Goal: Answer question/provide support: Share knowledge or assist other users

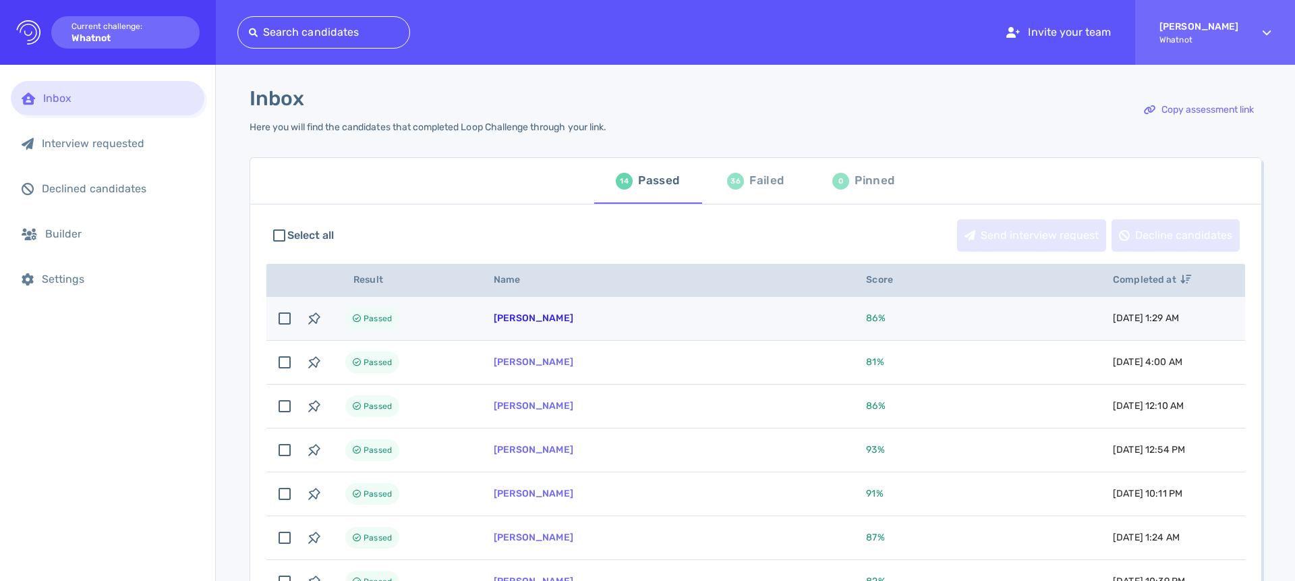
click at [546, 320] on link "[PERSON_NAME]" at bounding box center [534, 317] width 80 height 11
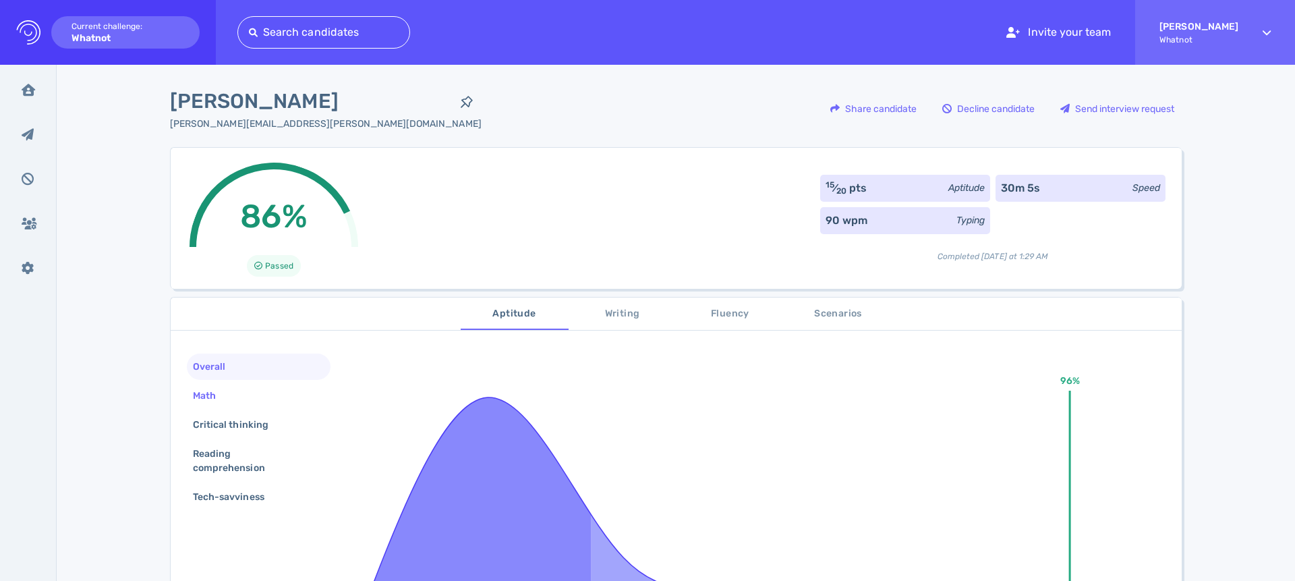
click at [225, 395] on div "Math" at bounding box center [211, 396] width 42 height 20
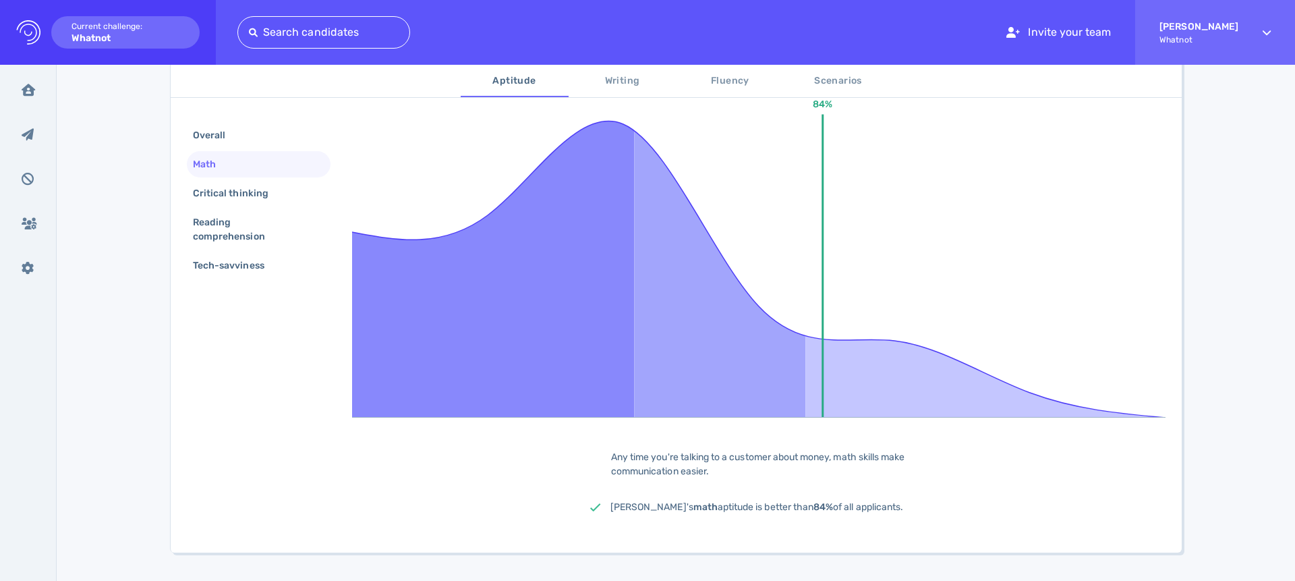
scroll to position [299, 0]
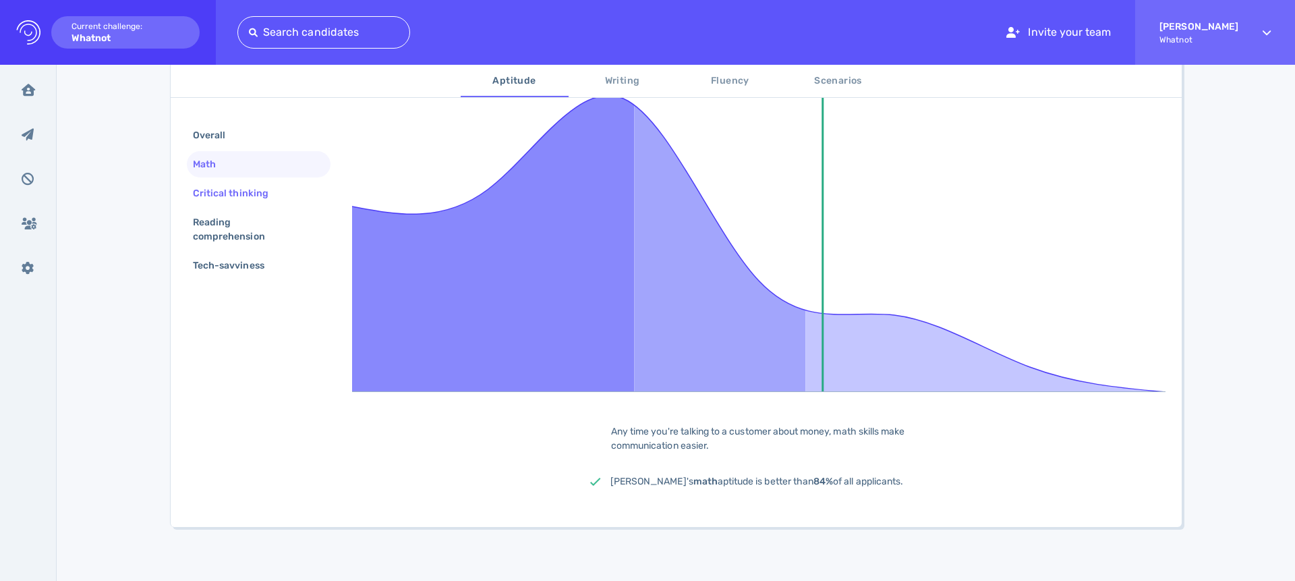
click at [258, 191] on div "Critical thinking" at bounding box center [237, 193] width 94 height 20
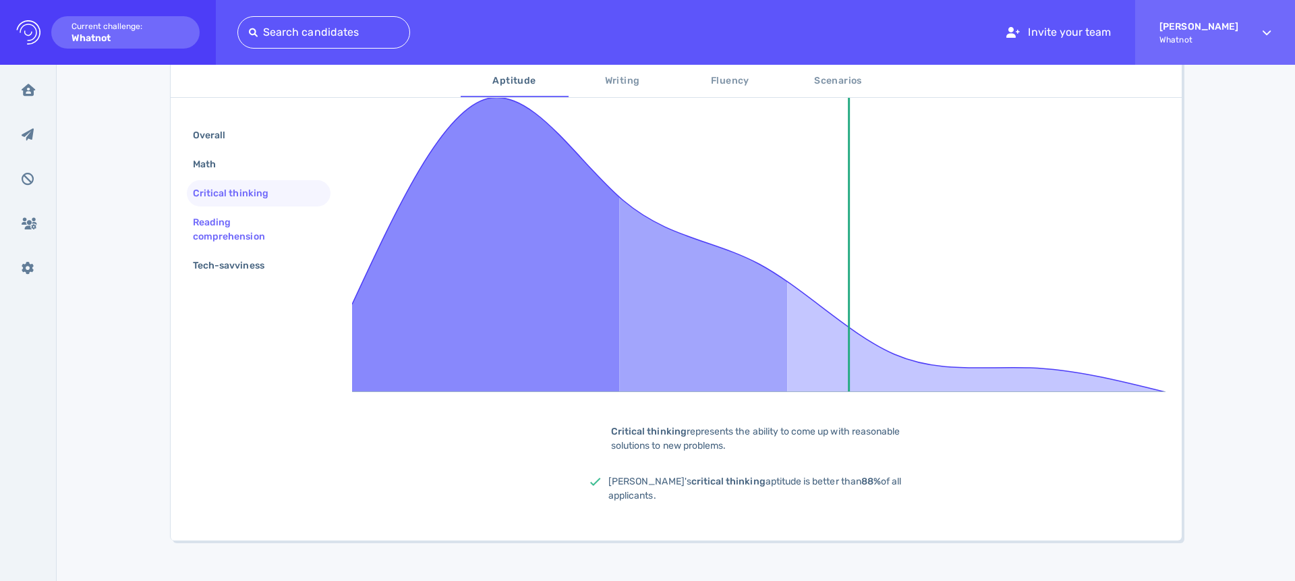
click at [234, 225] on div "Reading comprehension" at bounding box center [253, 229] width 126 height 34
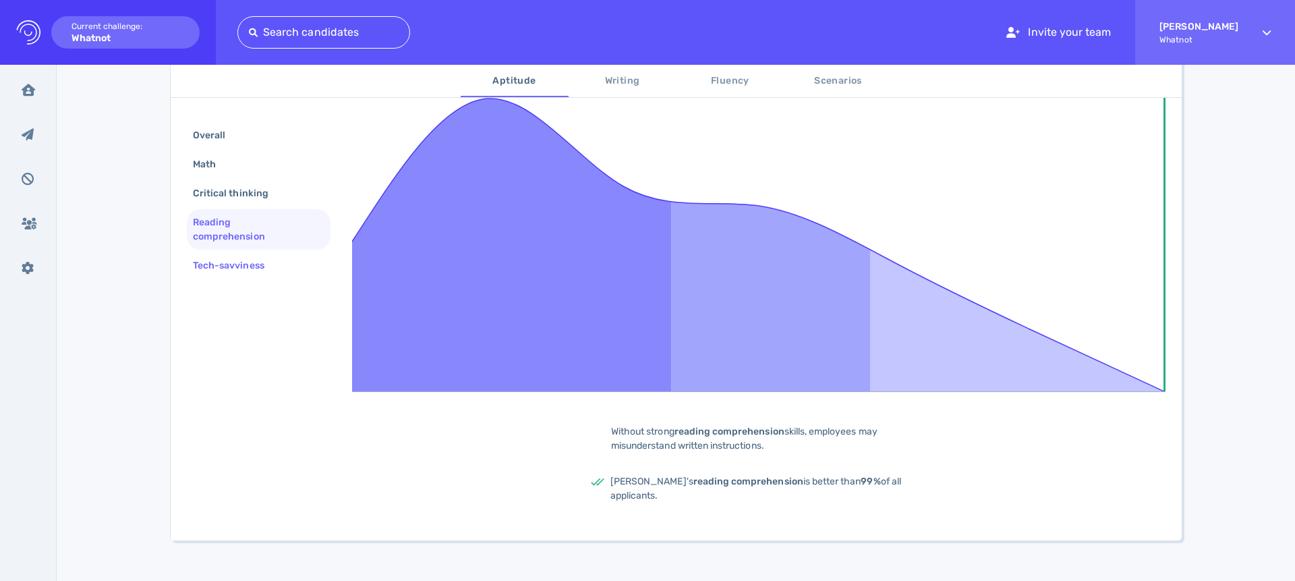
click at [234, 268] on div "Tech-savviness" at bounding box center [235, 266] width 90 height 20
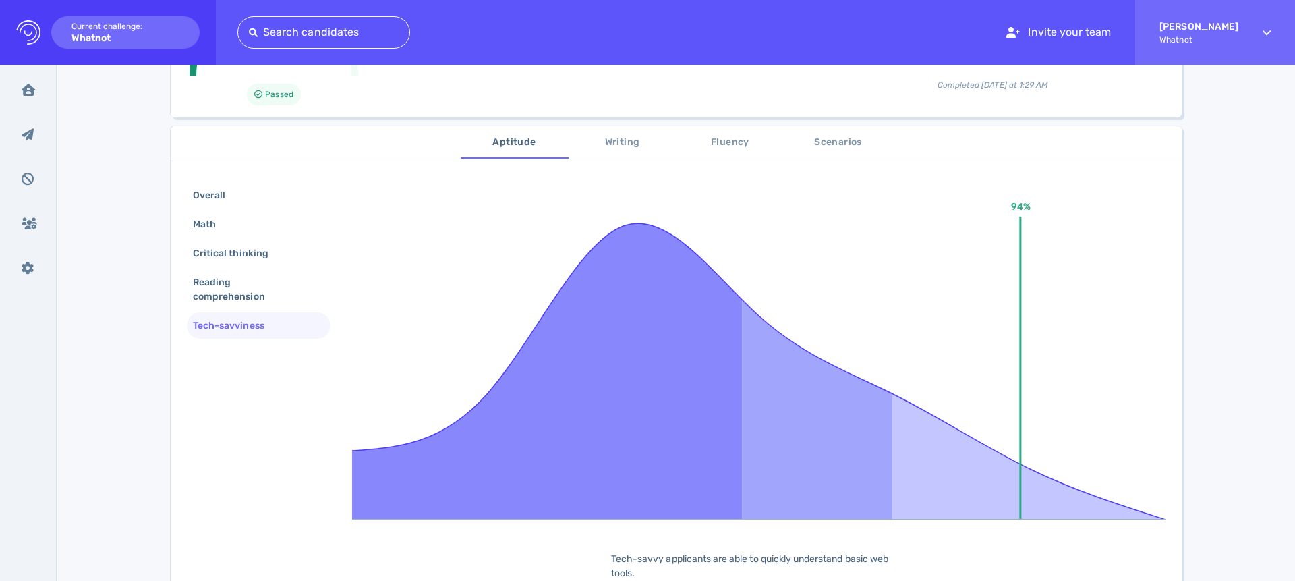
scroll to position [0, 0]
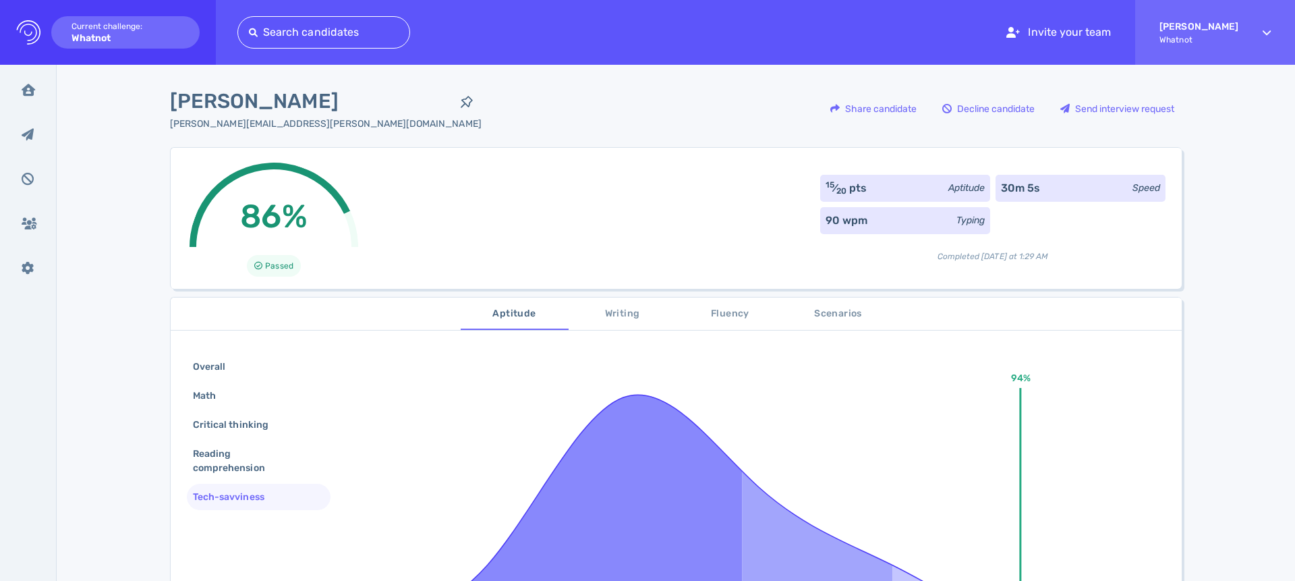
click at [629, 316] on span "Writing" at bounding box center [623, 313] width 92 height 17
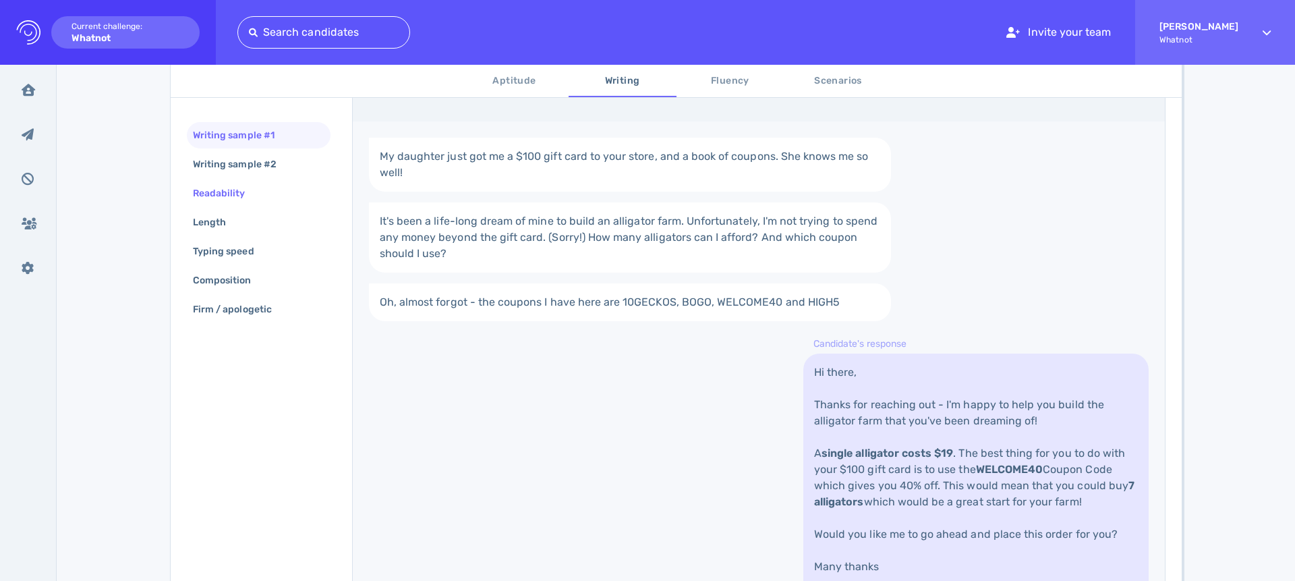
scroll to position [290, 0]
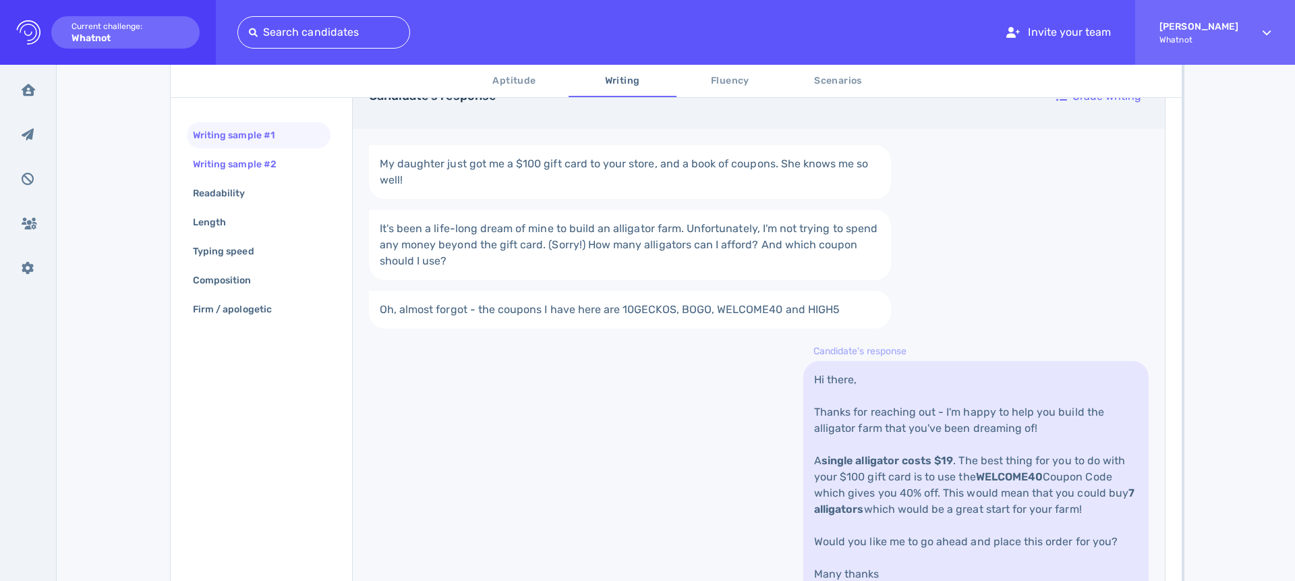
click at [267, 175] on div "Writing sample #2" at bounding box center [259, 164] width 144 height 26
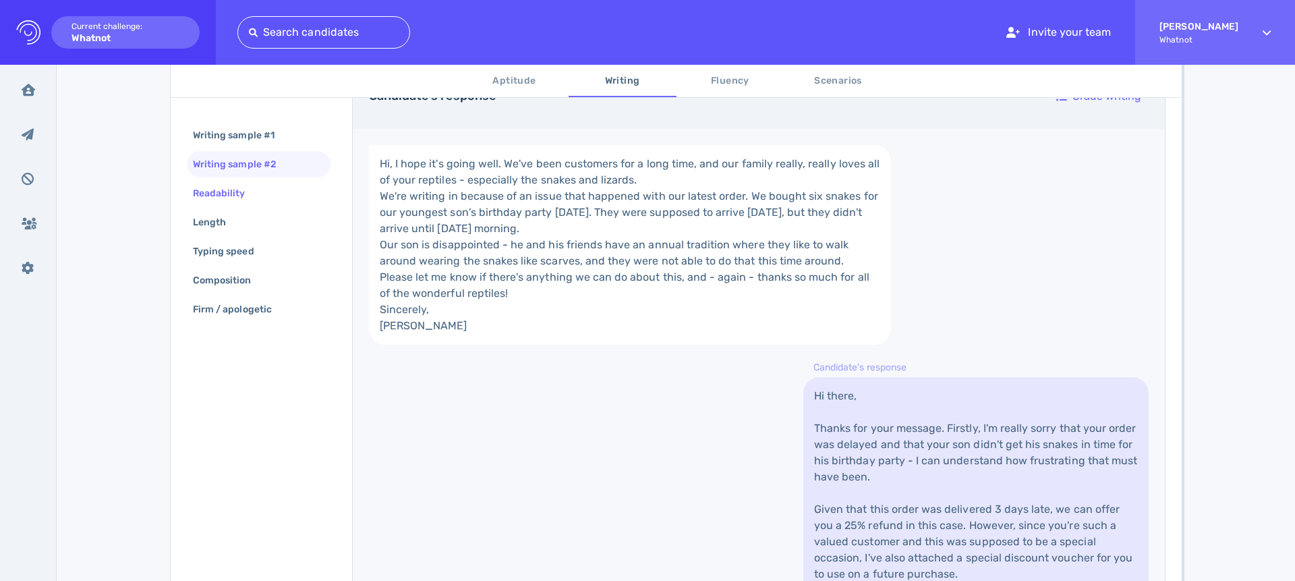
click at [264, 189] on div "Readability" at bounding box center [259, 193] width 144 height 26
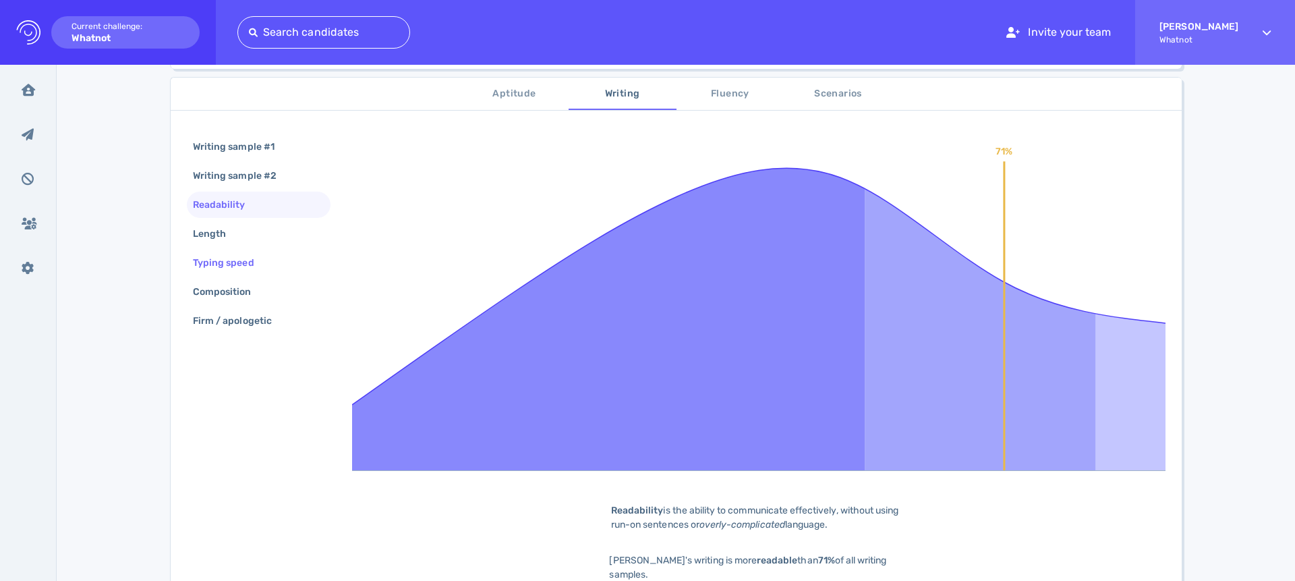
scroll to position [223, 0]
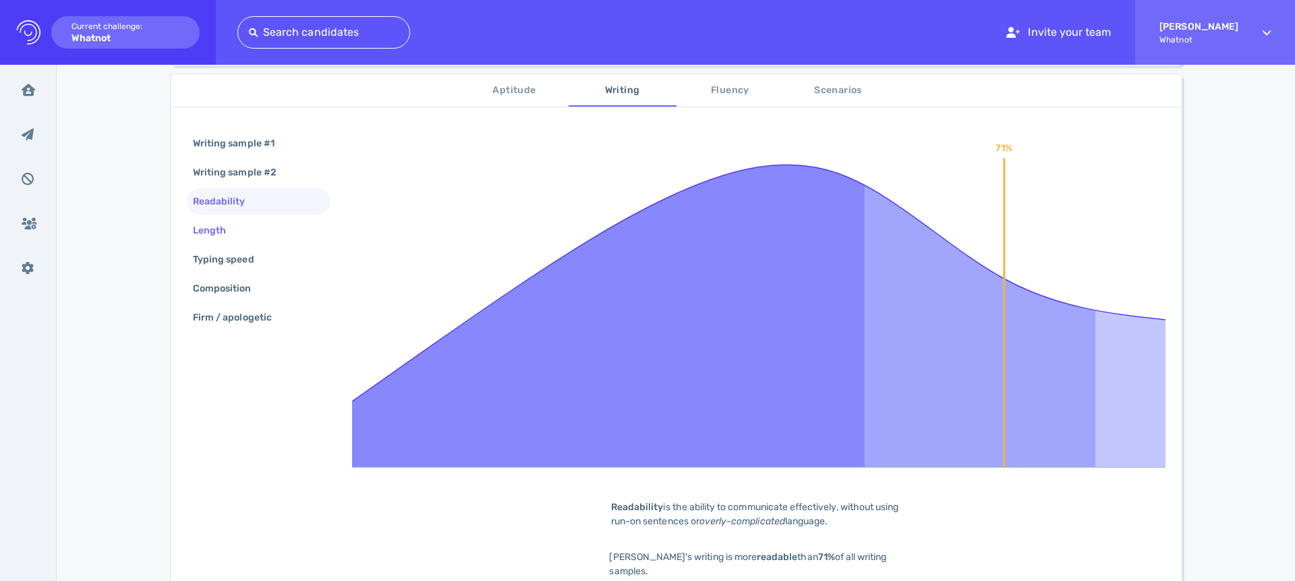
click at [248, 226] on div "Length" at bounding box center [259, 230] width 144 height 26
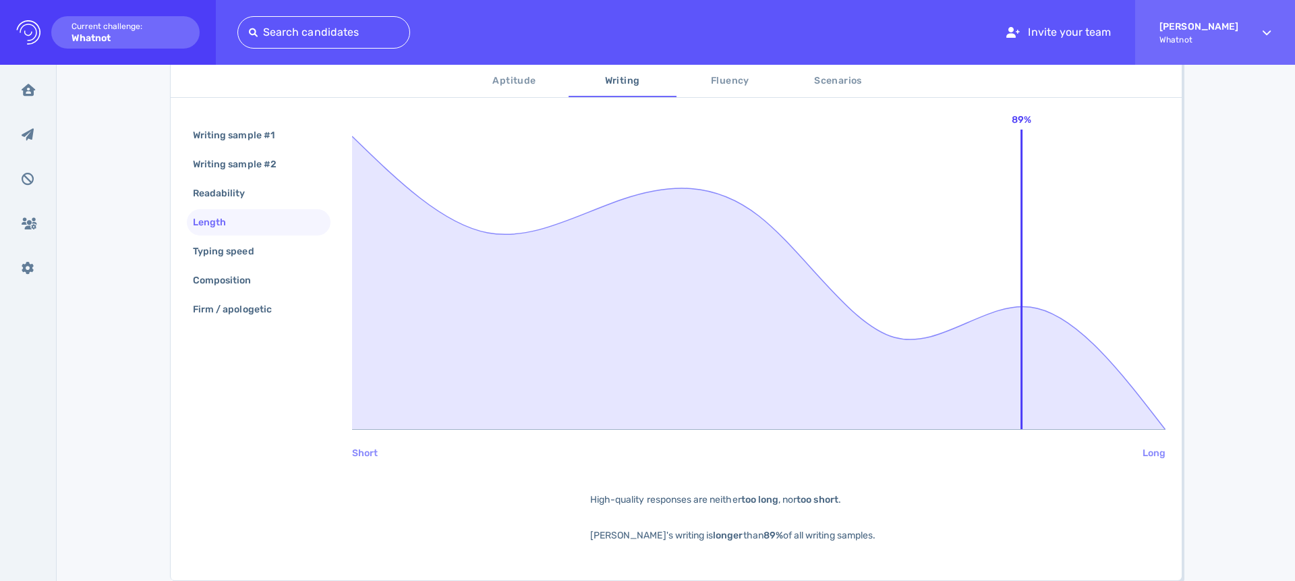
scroll to position [262, 0]
click at [248, 226] on div "Length" at bounding box center [259, 222] width 144 height 26
click at [250, 242] on div "Typing speed" at bounding box center [230, 251] width 80 height 20
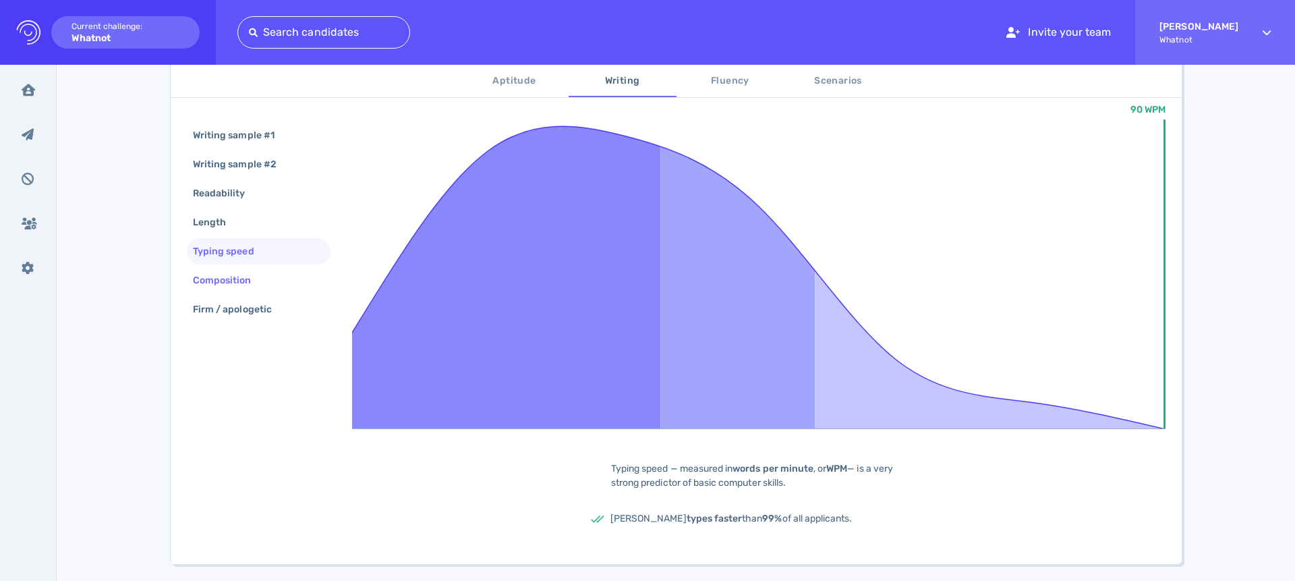
click at [241, 275] on div "Composition" at bounding box center [229, 280] width 78 height 20
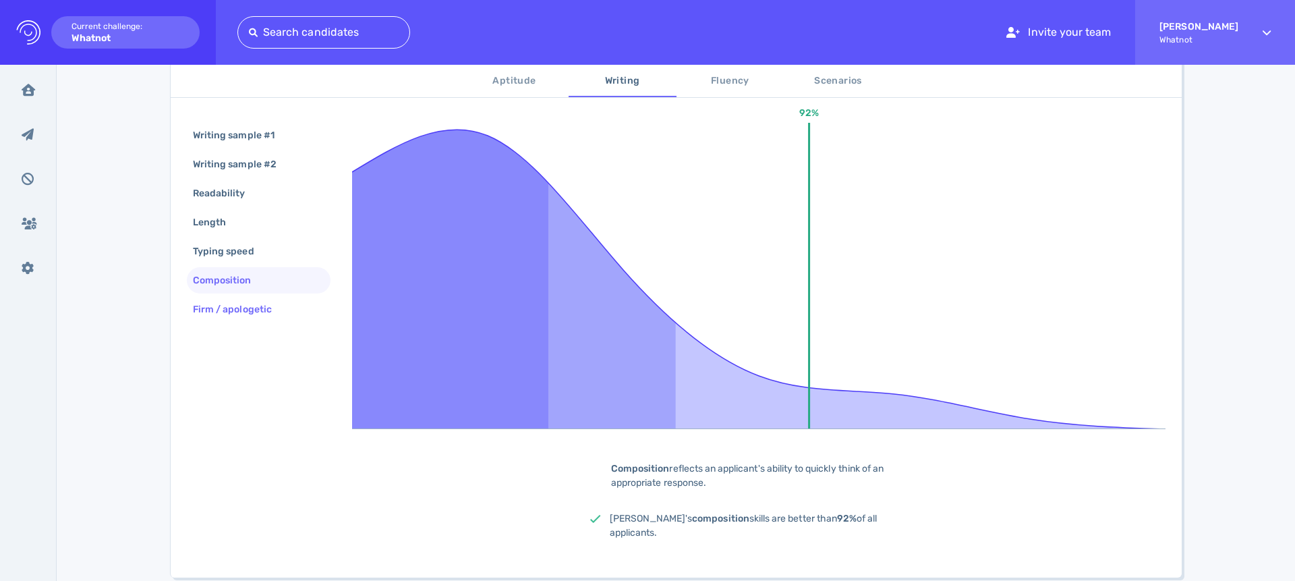
click at [248, 300] on div "Firm / apologetic" at bounding box center [239, 309] width 98 height 20
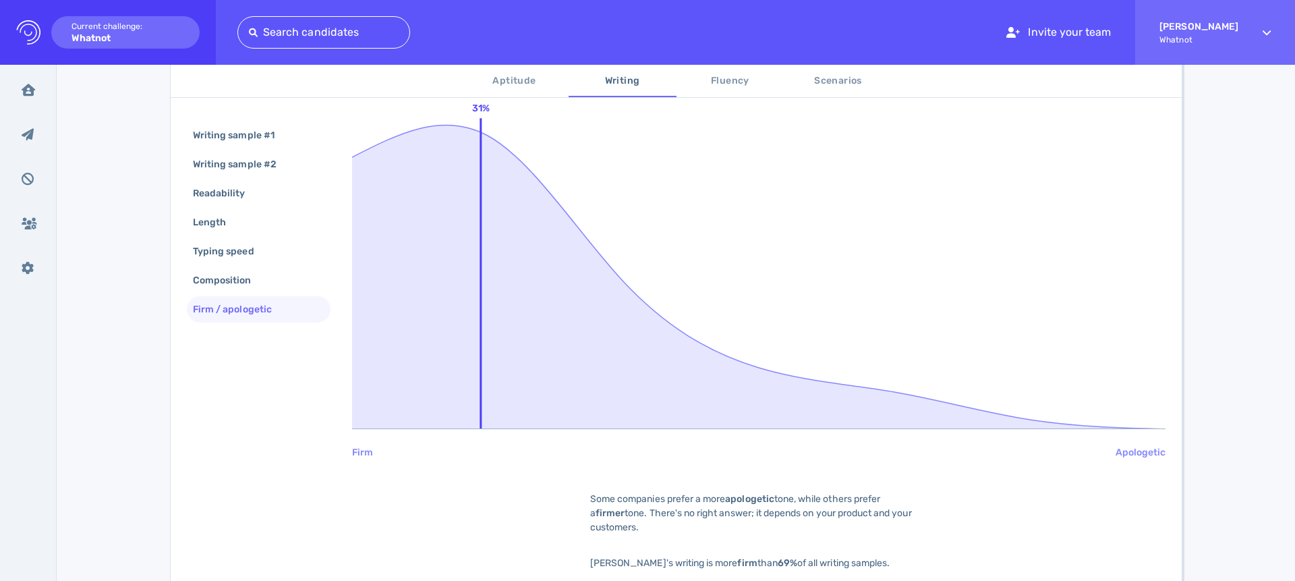
scroll to position [0, 0]
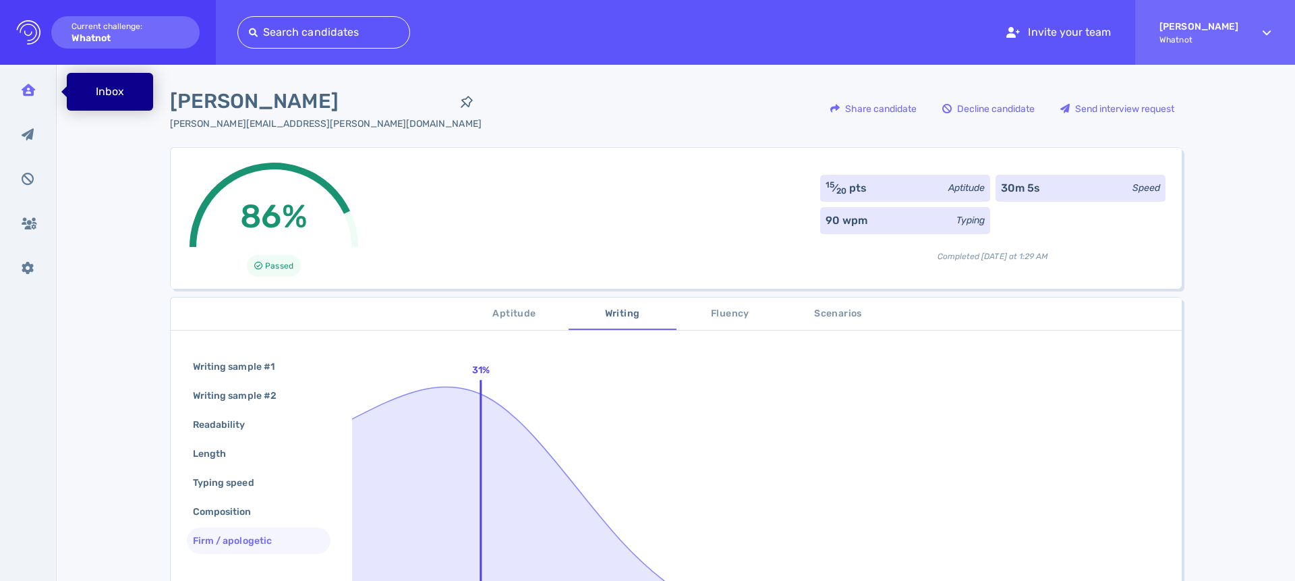
click at [29, 86] on icon at bounding box center [28, 90] width 13 height 12
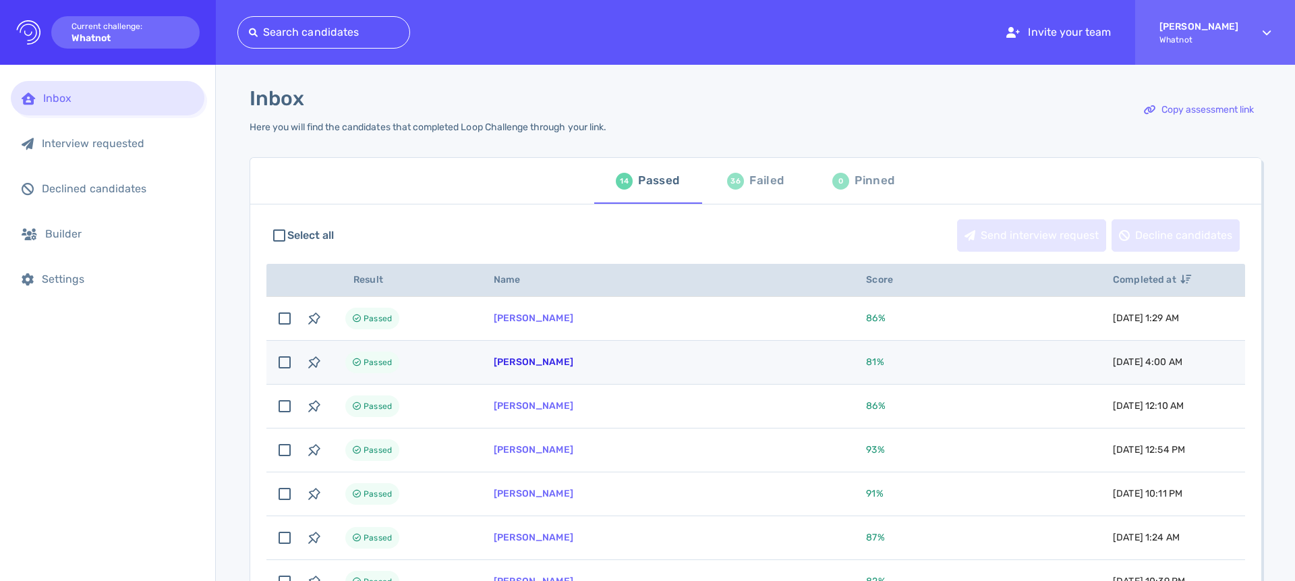
scroll to position [91, 0]
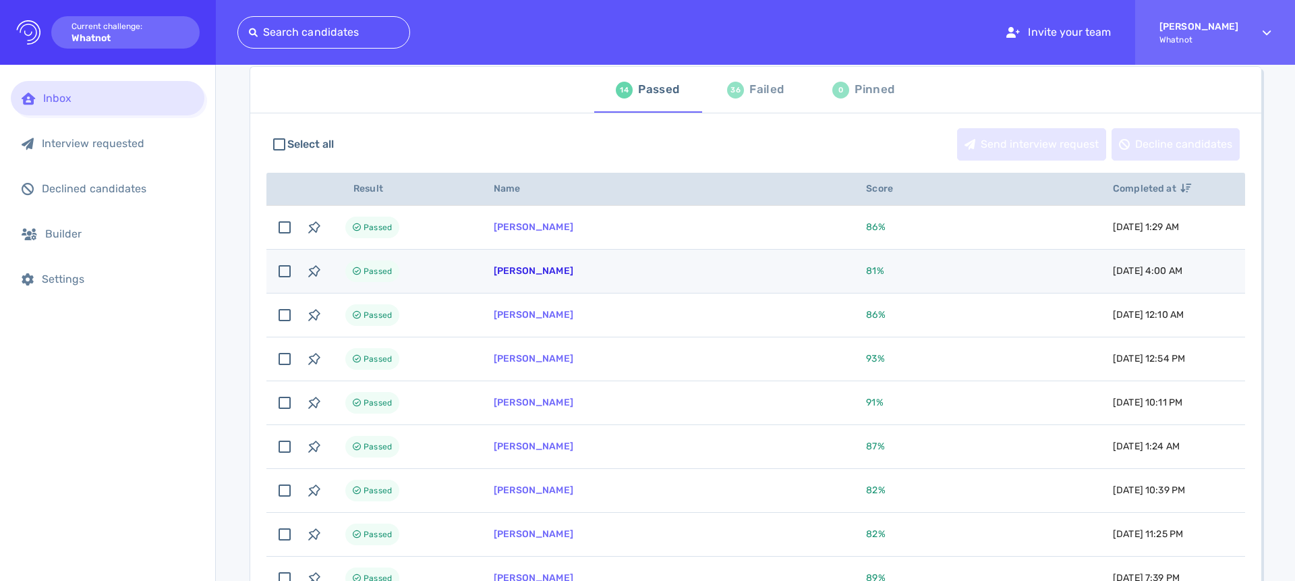
click at [539, 365] on td "[PERSON_NAME]" at bounding box center [663, 359] width 372 height 44
checkbox input "true"
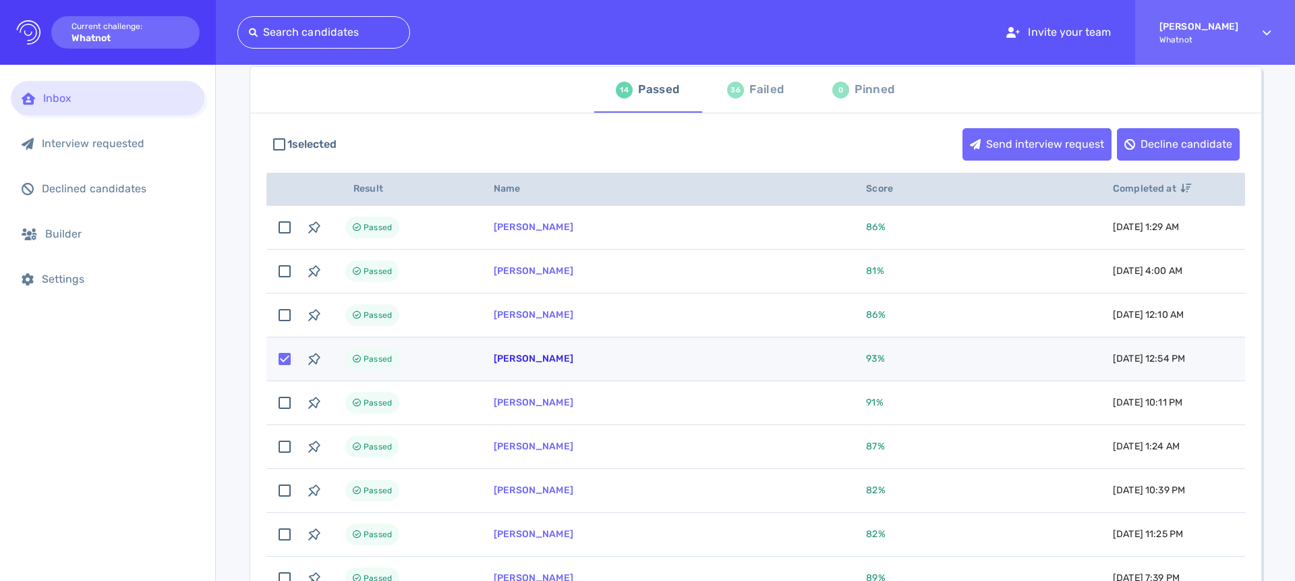
click at [521, 361] on link "[PERSON_NAME]" at bounding box center [534, 358] width 80 height 11
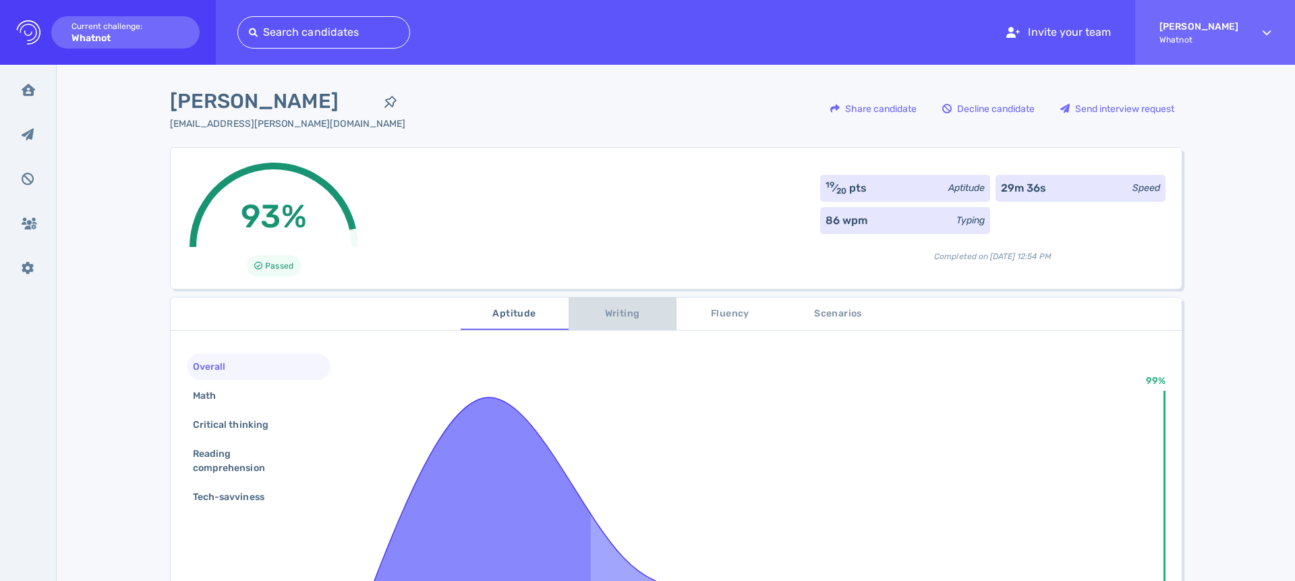
click at [622, 320] on span "Writing" at bounding box center [623, 313] width 92 height 17
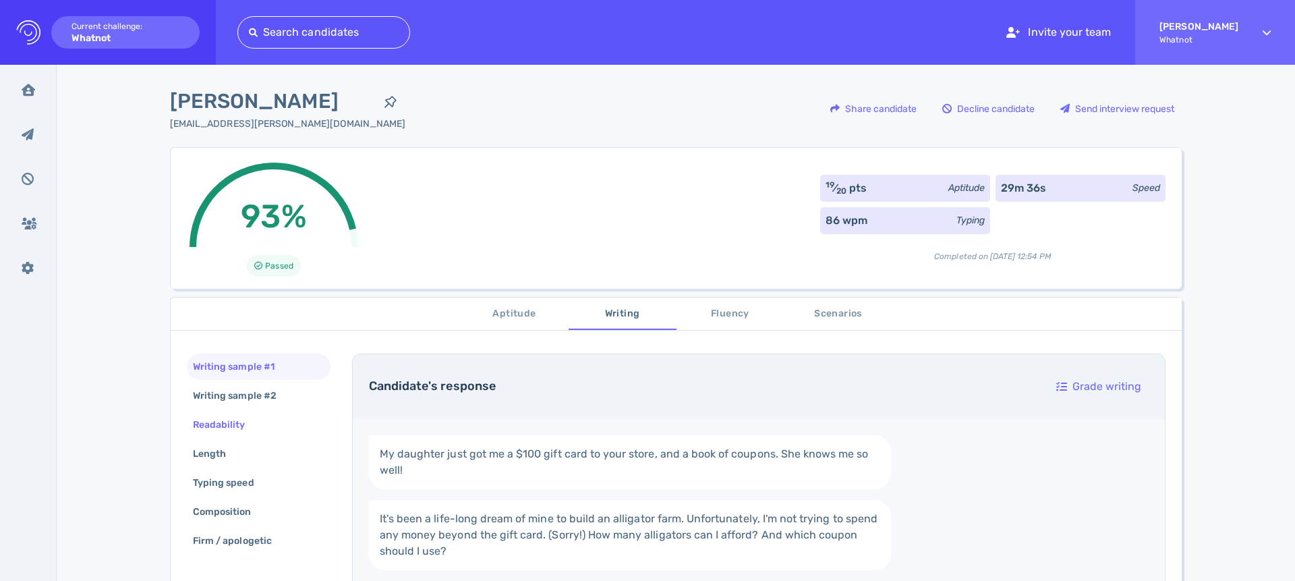
click at [235, 424] on div "Readability" at bounding box center [225, 425] width 71 height 20
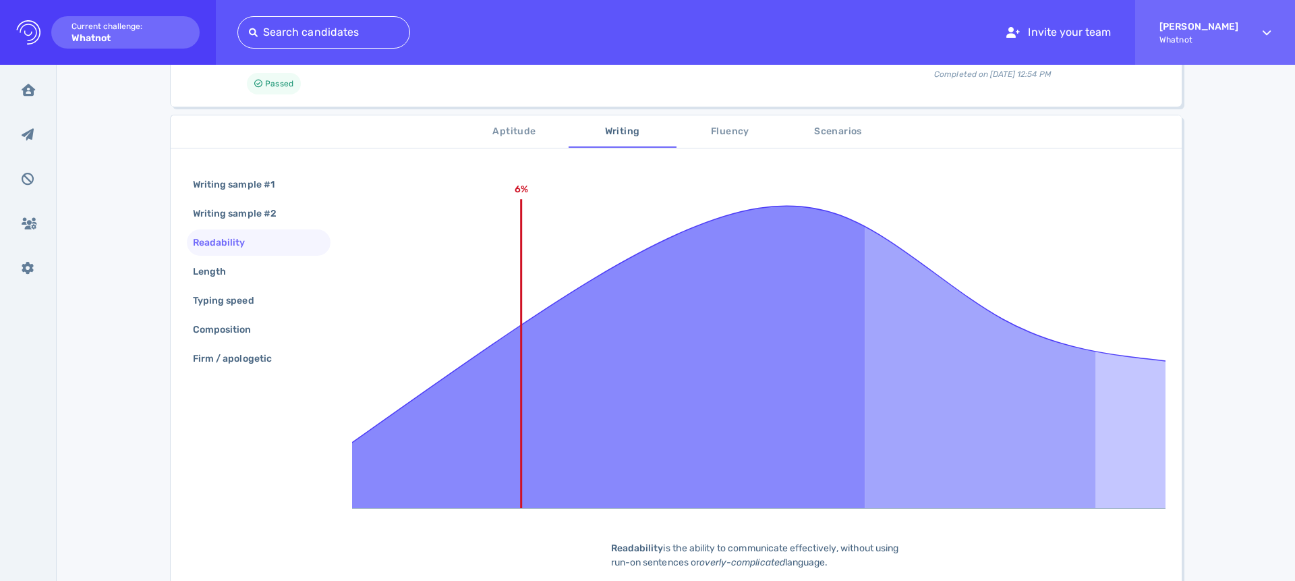
scroll to position [136, 0]
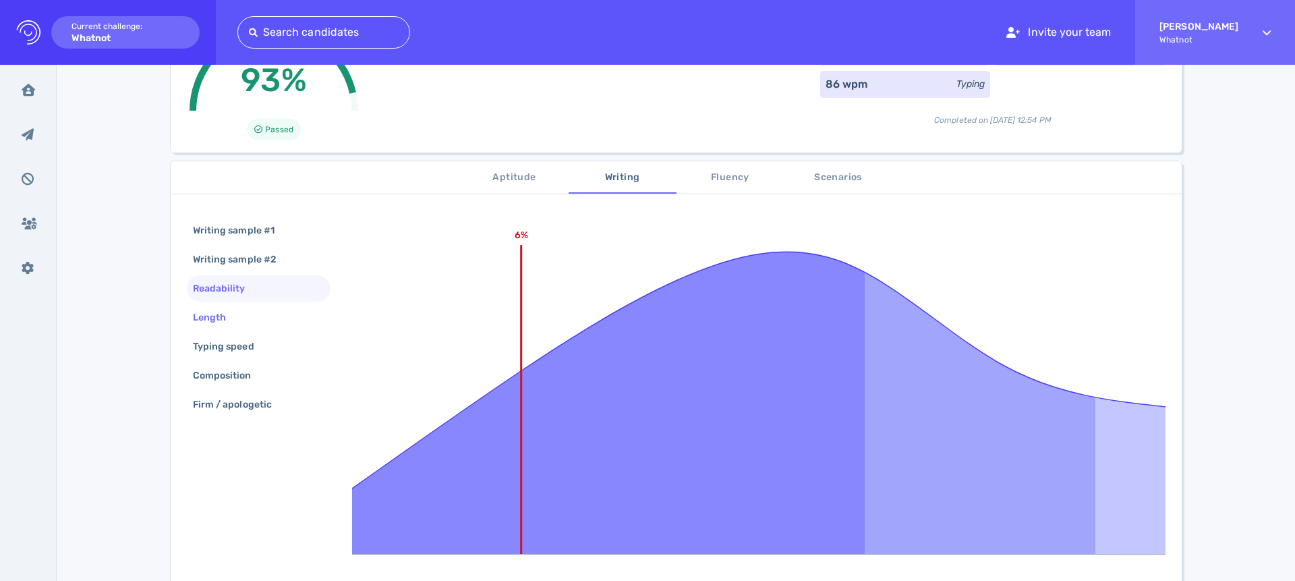
click at [208, 313] on div "Length" at bounding box center [216, 317] width 52 height 20
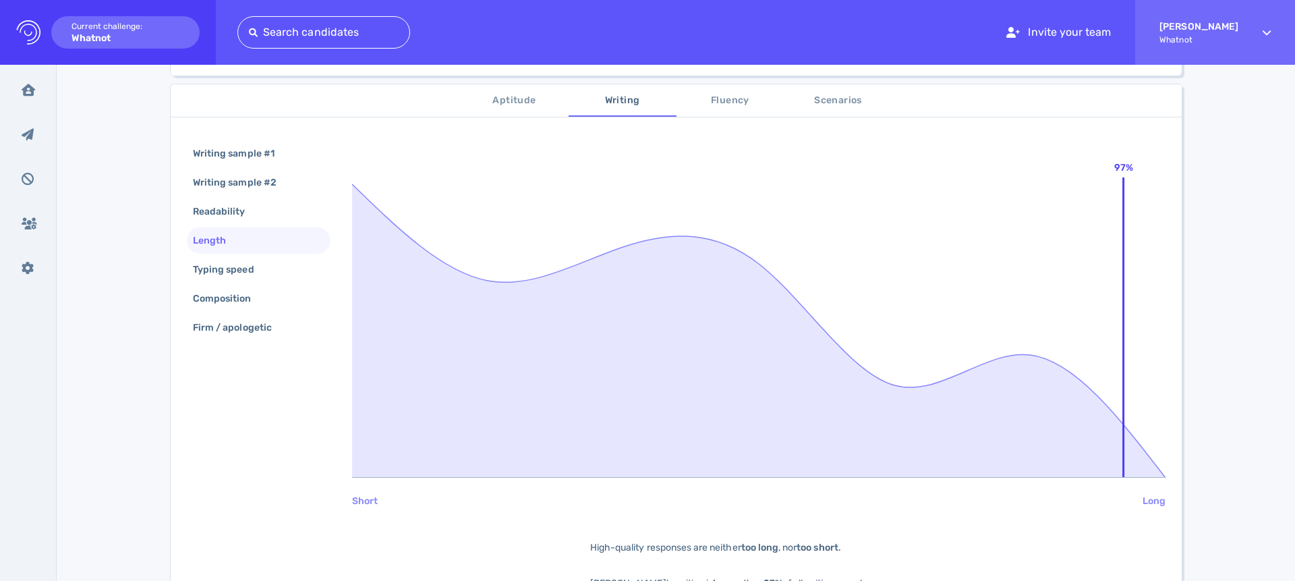
scroll to position [314, 0]
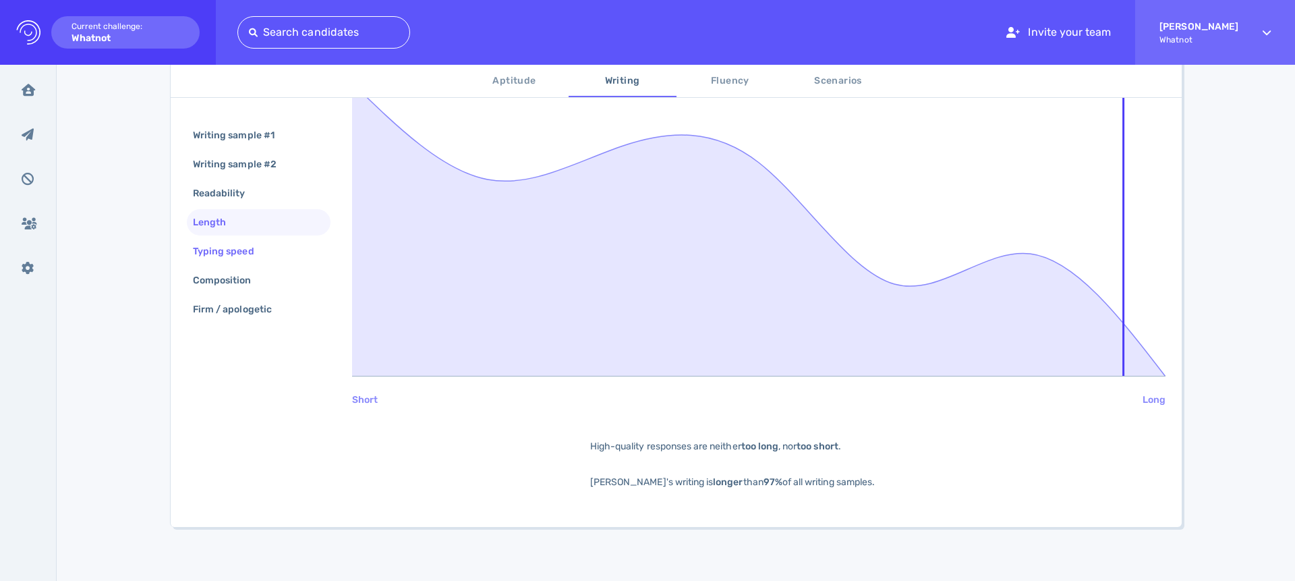
click at [235, 252] on div "Typing speed" at bounding box center [230, 251] width 80 height 20
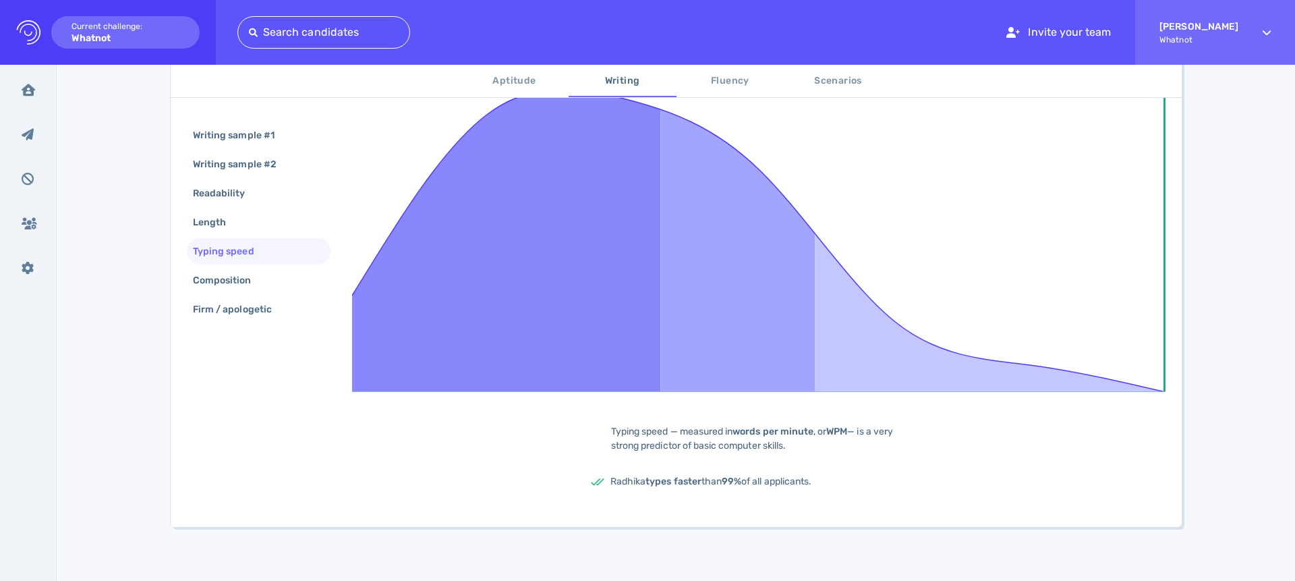
scroll to position [224, 0]
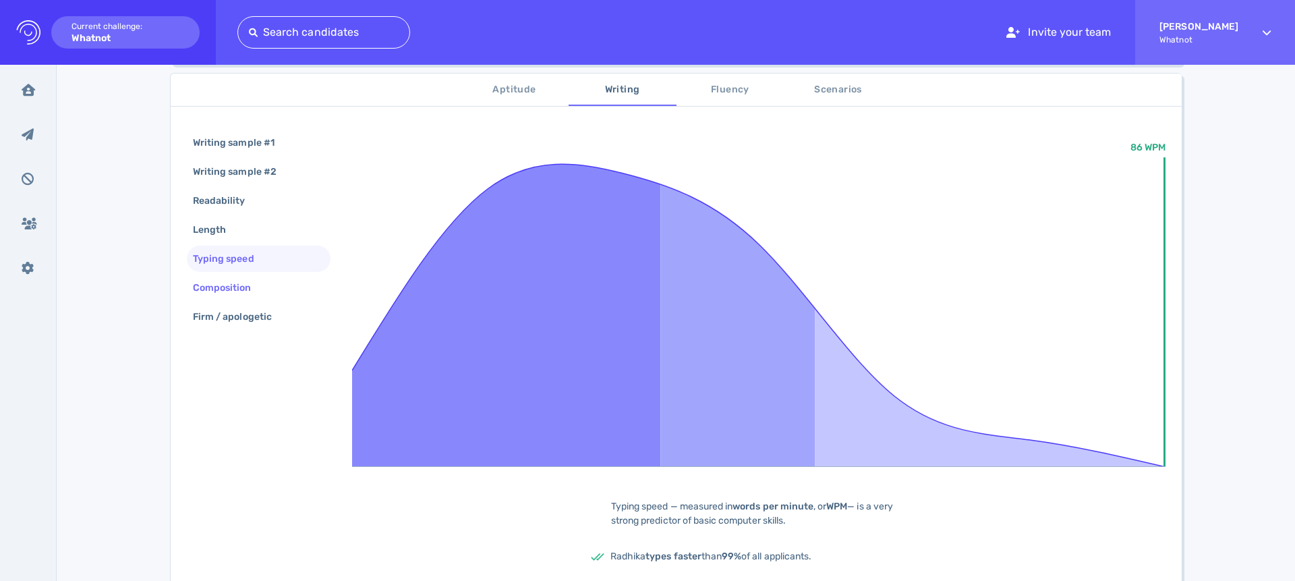
click at [237, 287] on div "Composition" at bounding box center [229, 288] width 78 height 20
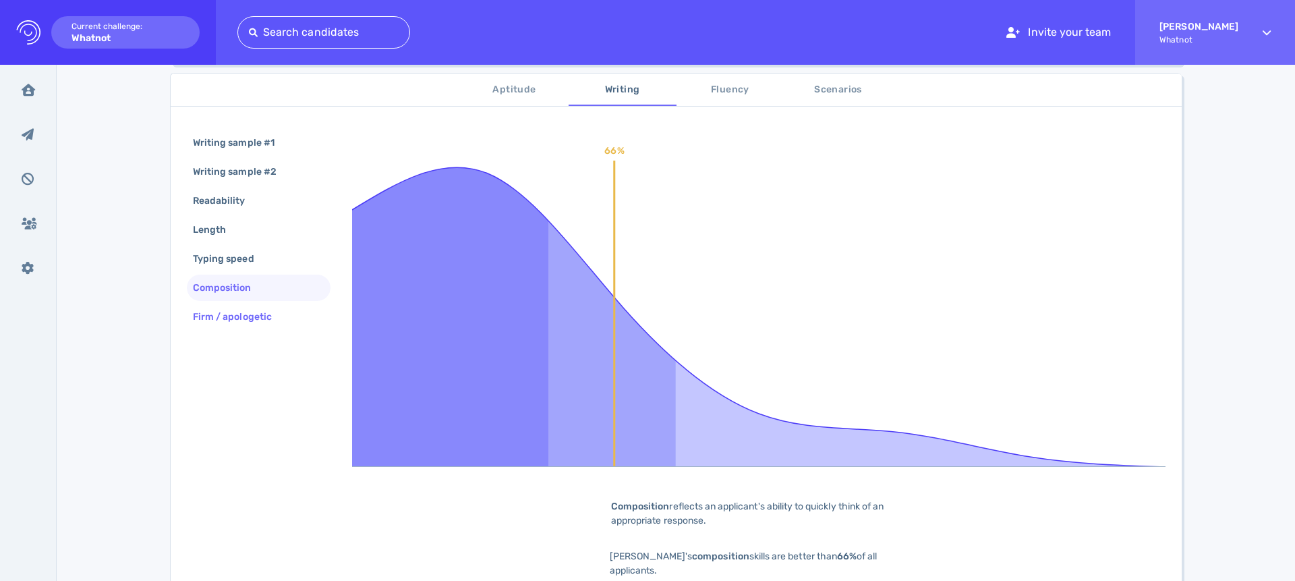
click at [241, 316] on div "Firm / apologetic" at bounding box center [239, 317] width 98 height 20
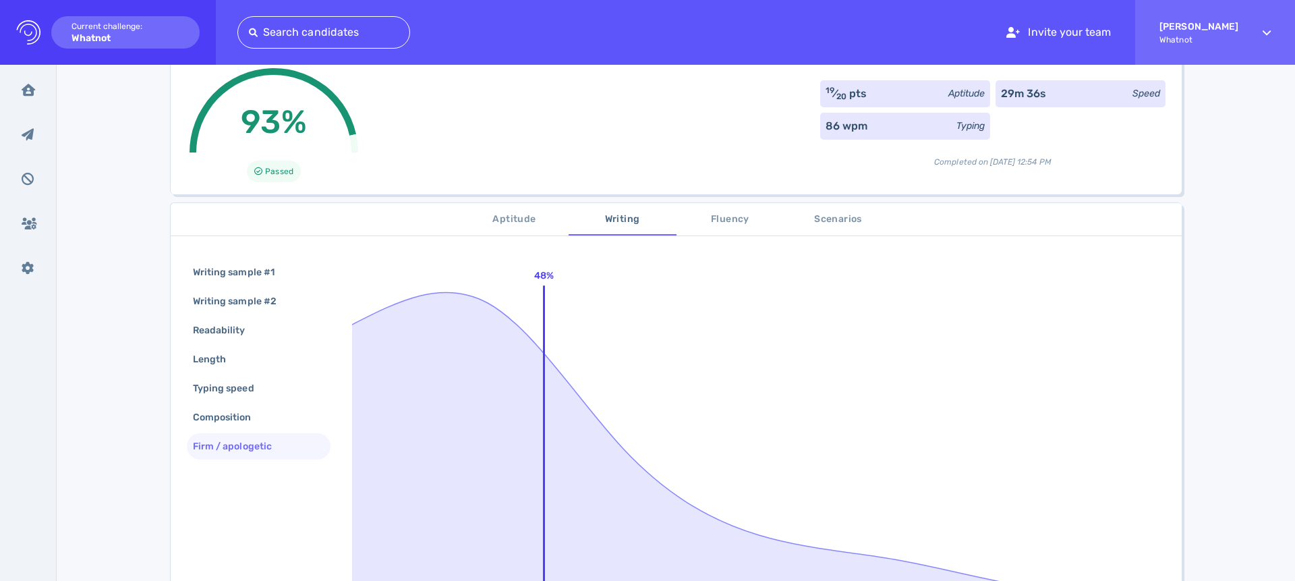
scroll to position [84, 0]
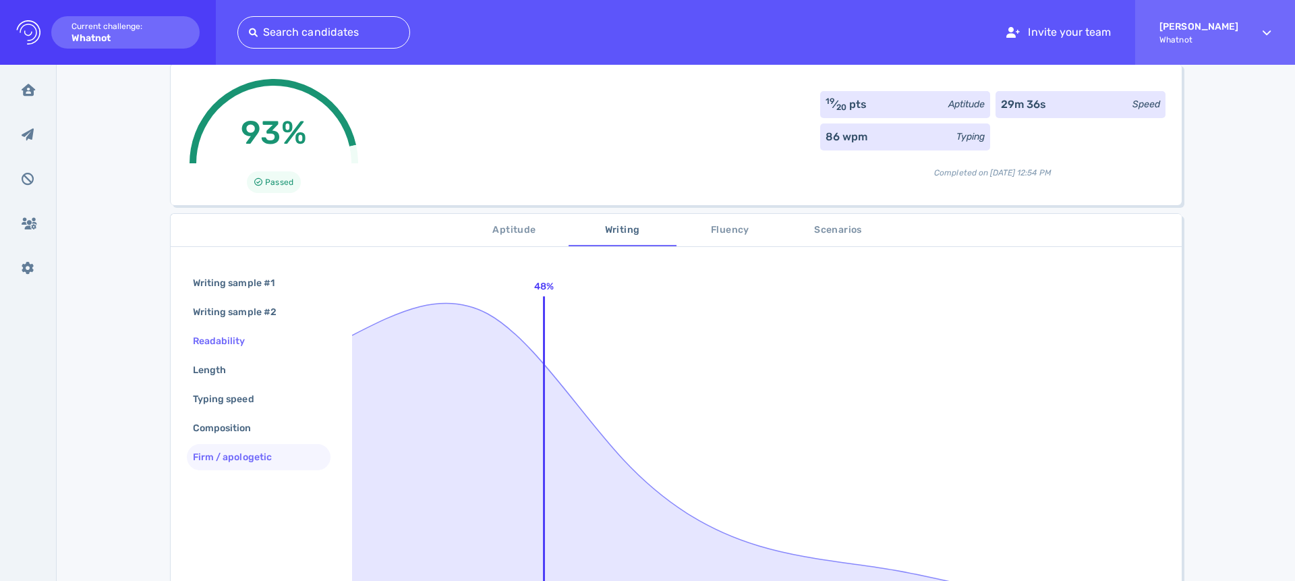
click at [226, 345] on div "Readability" at bounding box center [225, 341] width 71 height 20
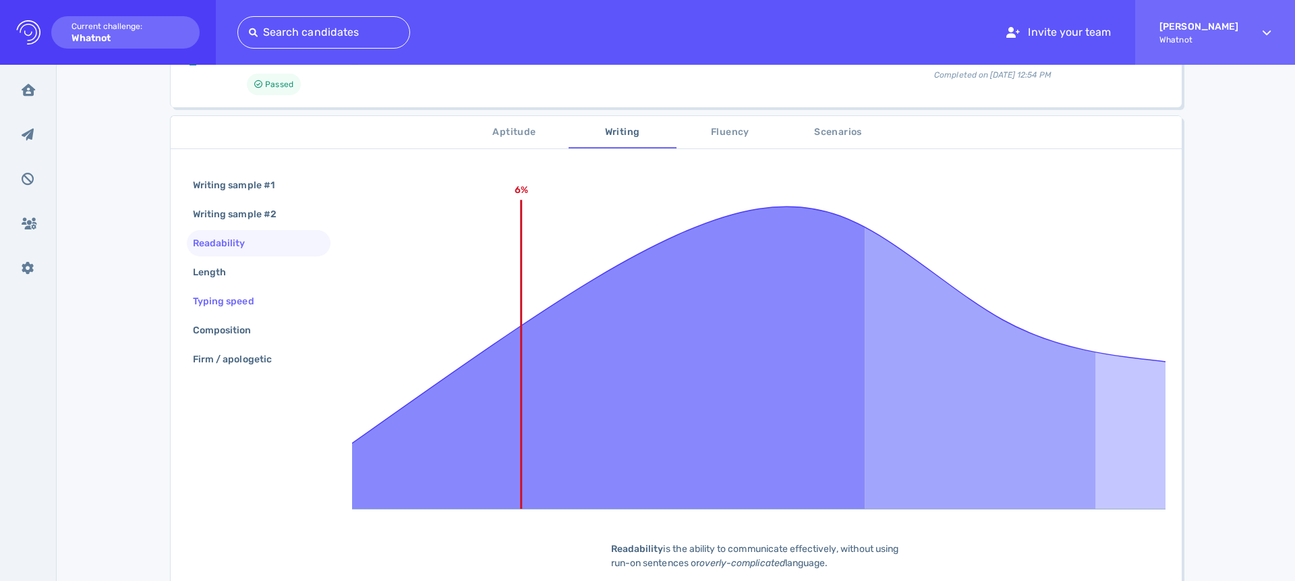
scroll to position [169, 0]
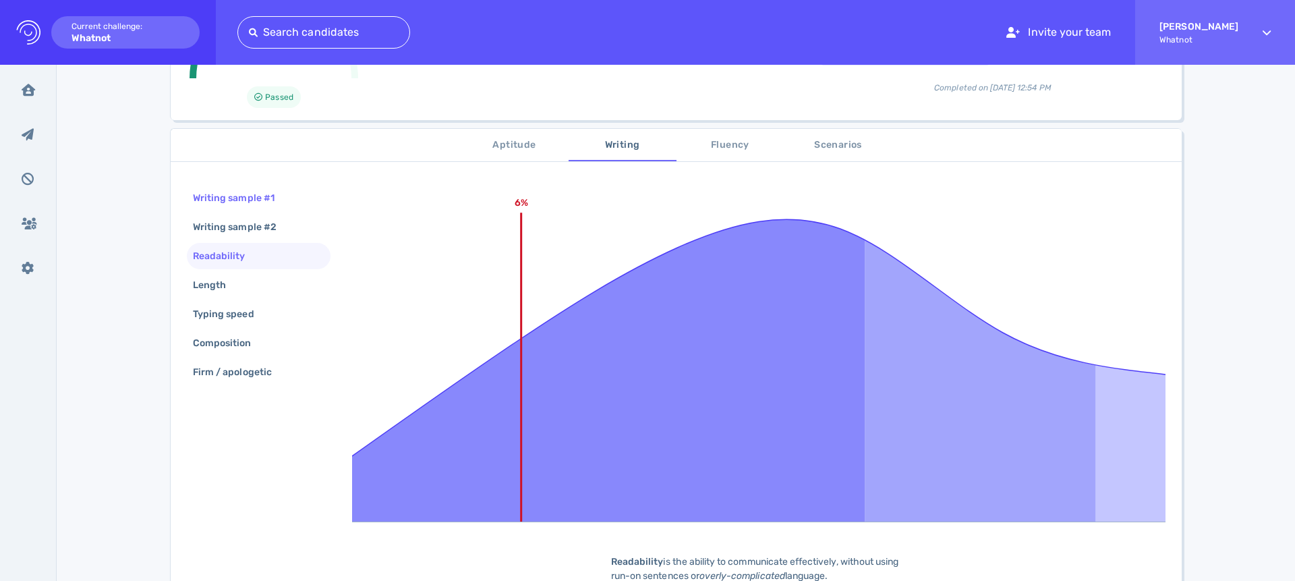
click at [258, 196] on div "Writing sample #1" at bounding box center [240, 198] width 100 height 20
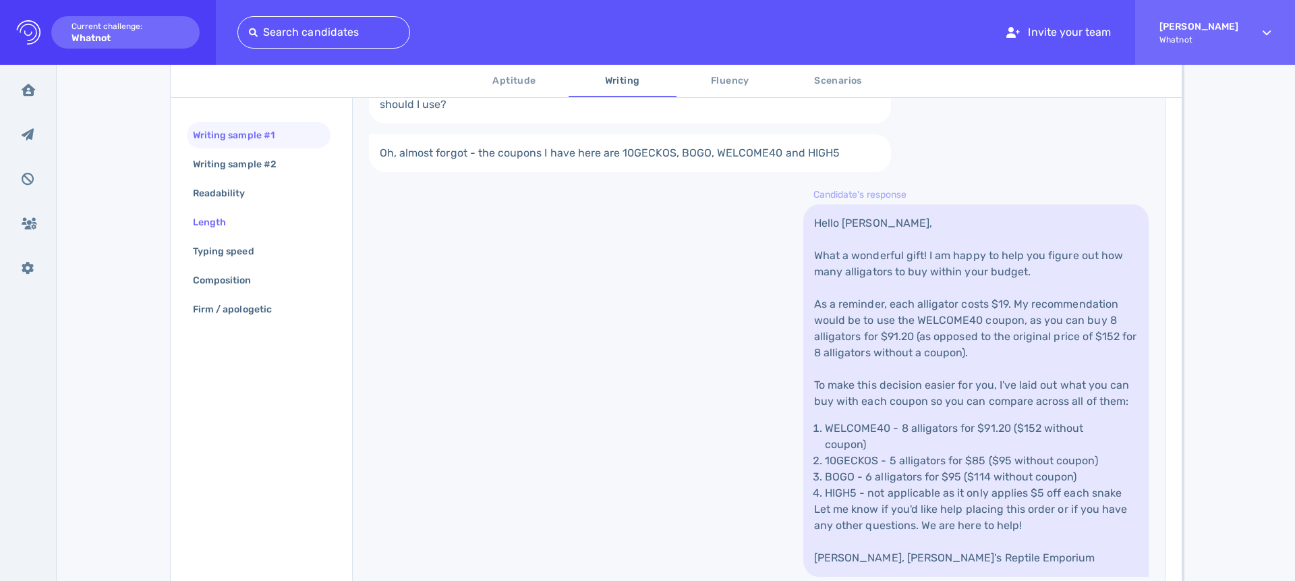
scroll to position [500, 0]
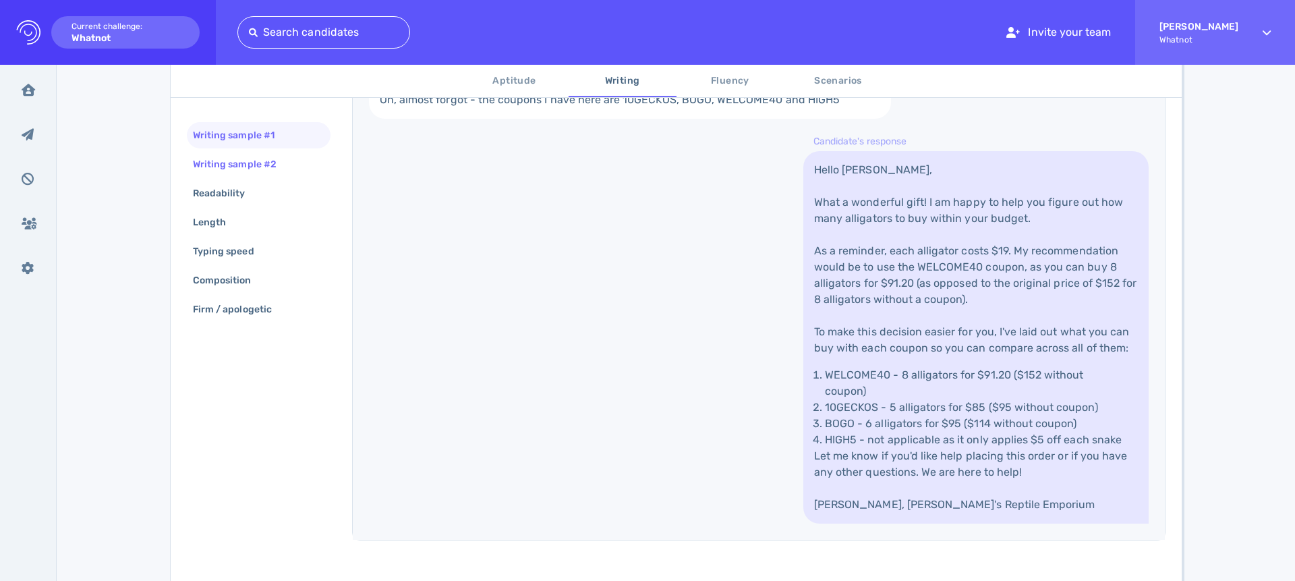
click at [251, 165] on div "Writing sample #2" at bounding box center [241, 164] width 102 height 20
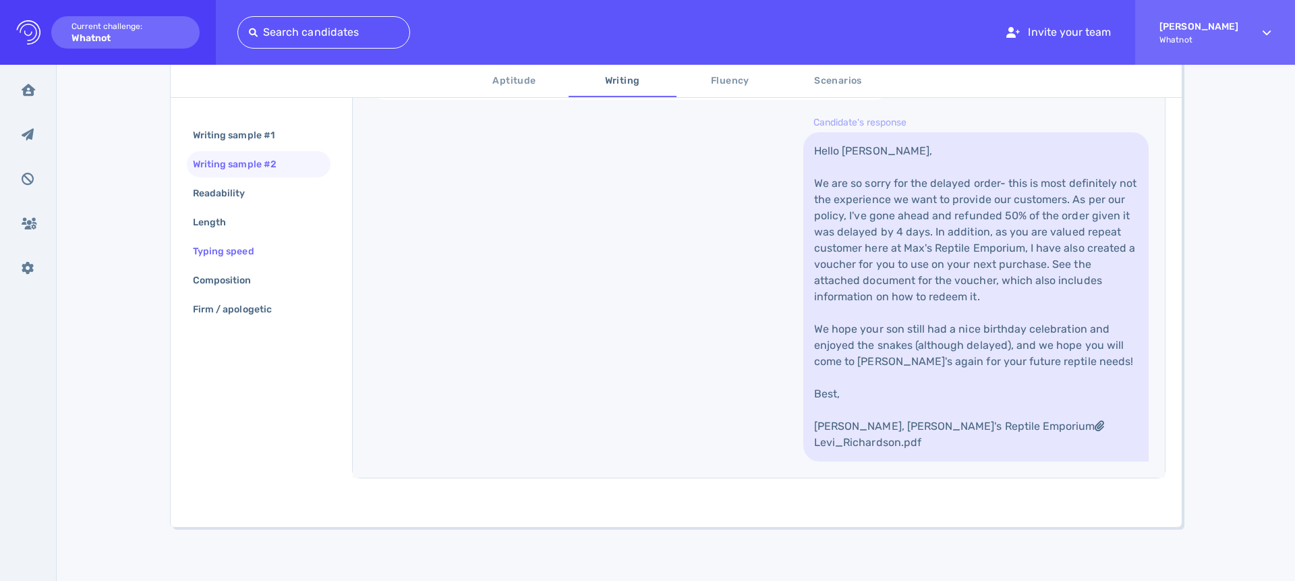
scroll to position [688, 0]
click at [723, 84] on span "Fluency" at bounding box center [730, 81] width 92 height 17
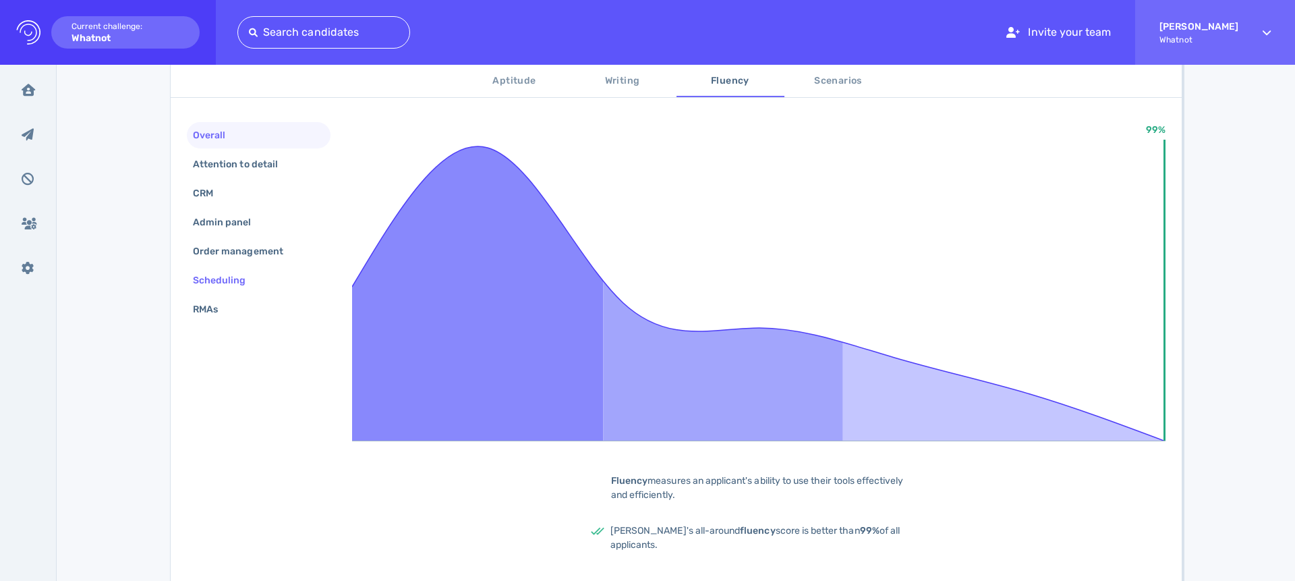
scroll to position [214, 0]
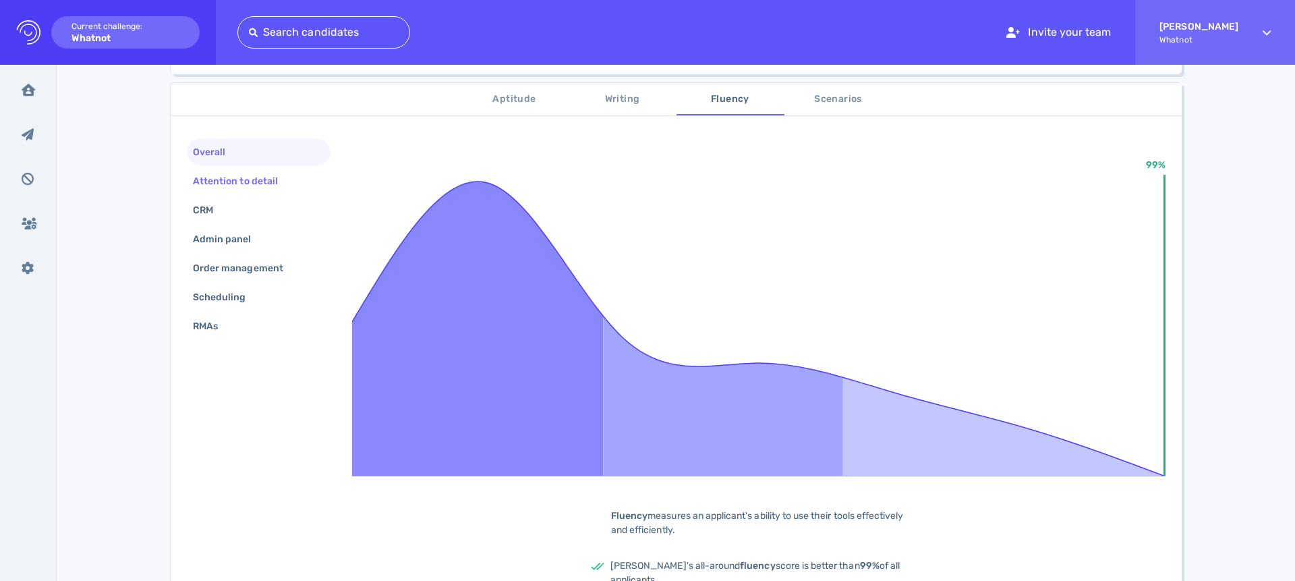
click at [270, 183] on div "Attention to detail" at bounding box center [242, 181] width 104 height 20
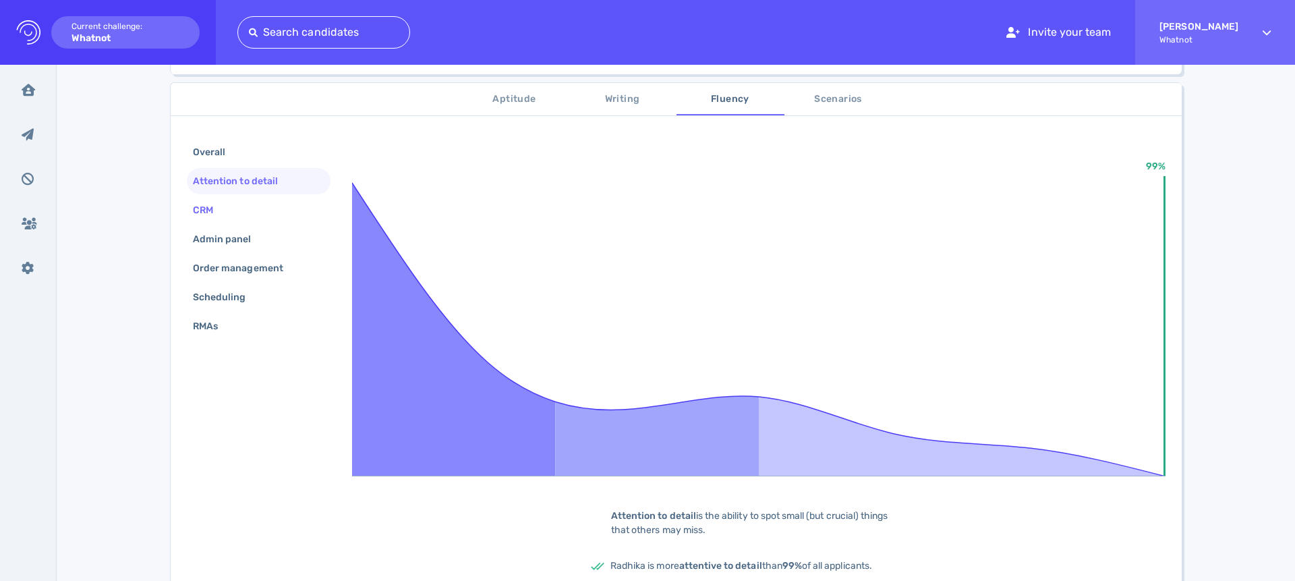
click at [206, 207] on div "CRM" at bounding box center [209, 210] width 39 height 20
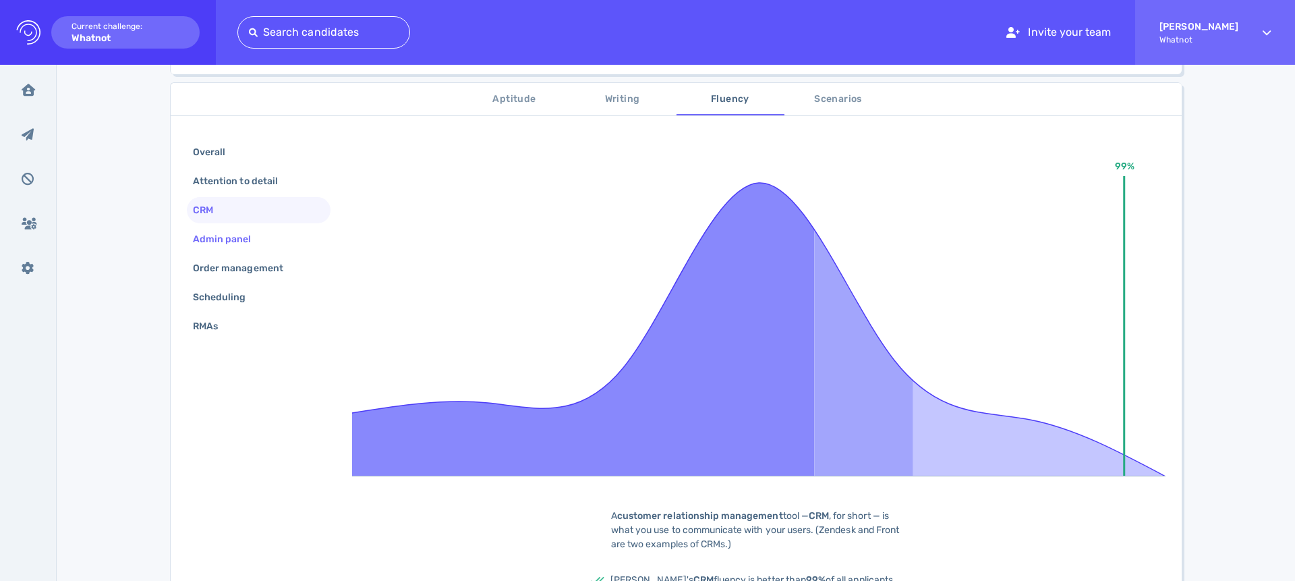
click at [209, 231] on div "Admin panel" at bounding box center [229, 239] width 78 height 20
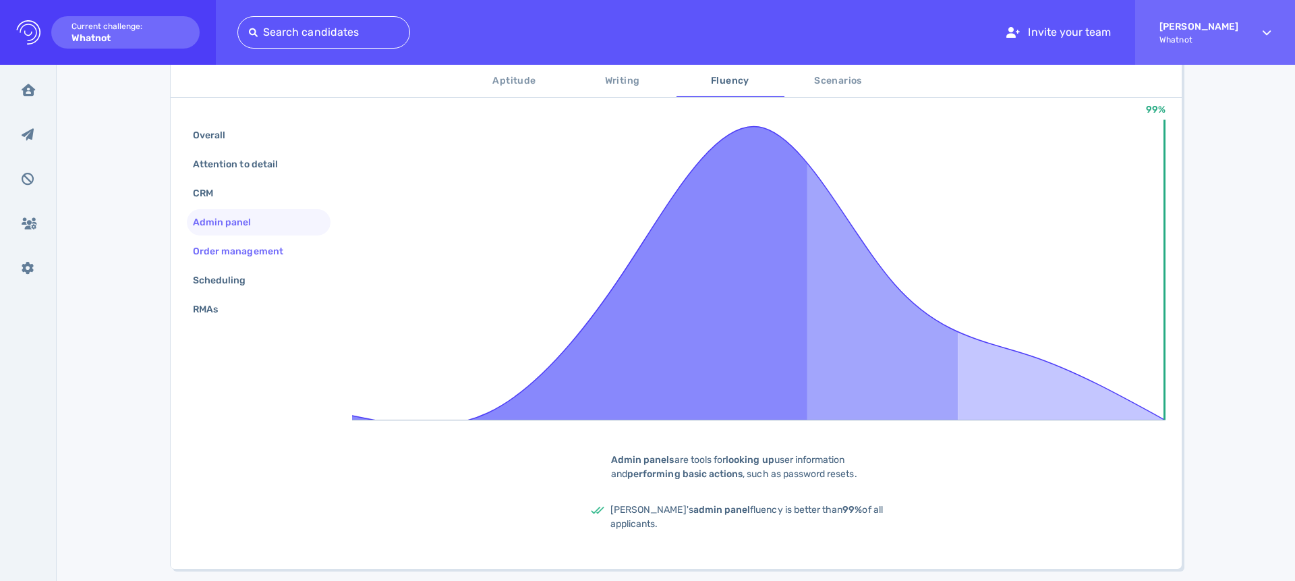
click at [220, 257] on div "Order management" at bounding box center [244, 251] width 109 height 20
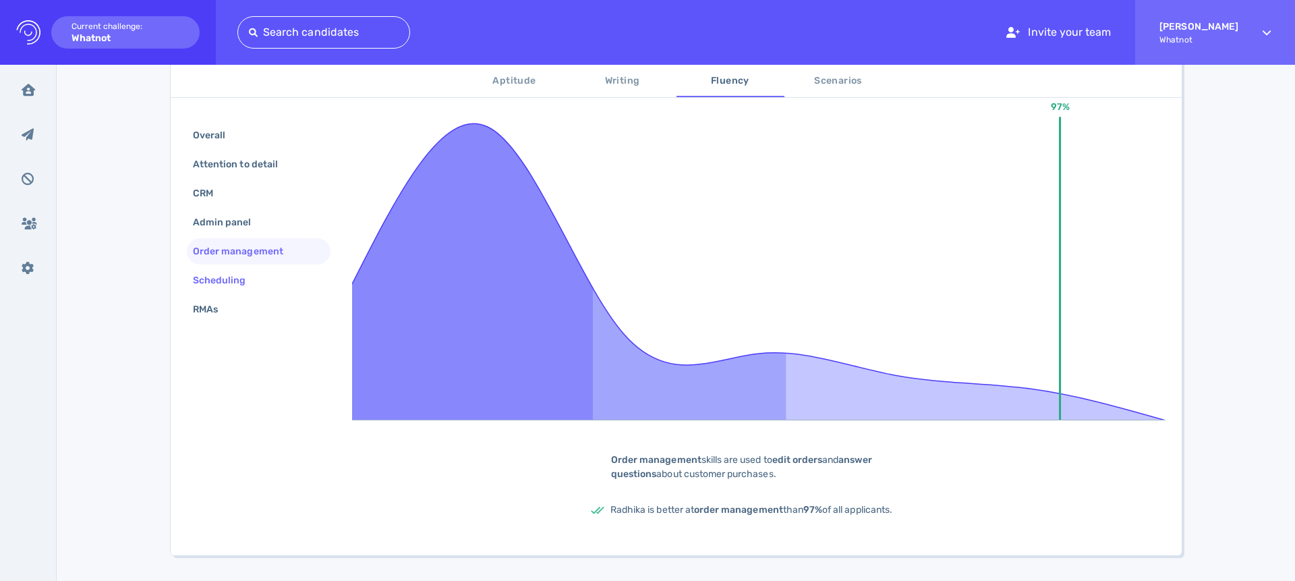
click at [213, 287] on div "Scheduling" at bounding box center [226, 280] width 72 height 20
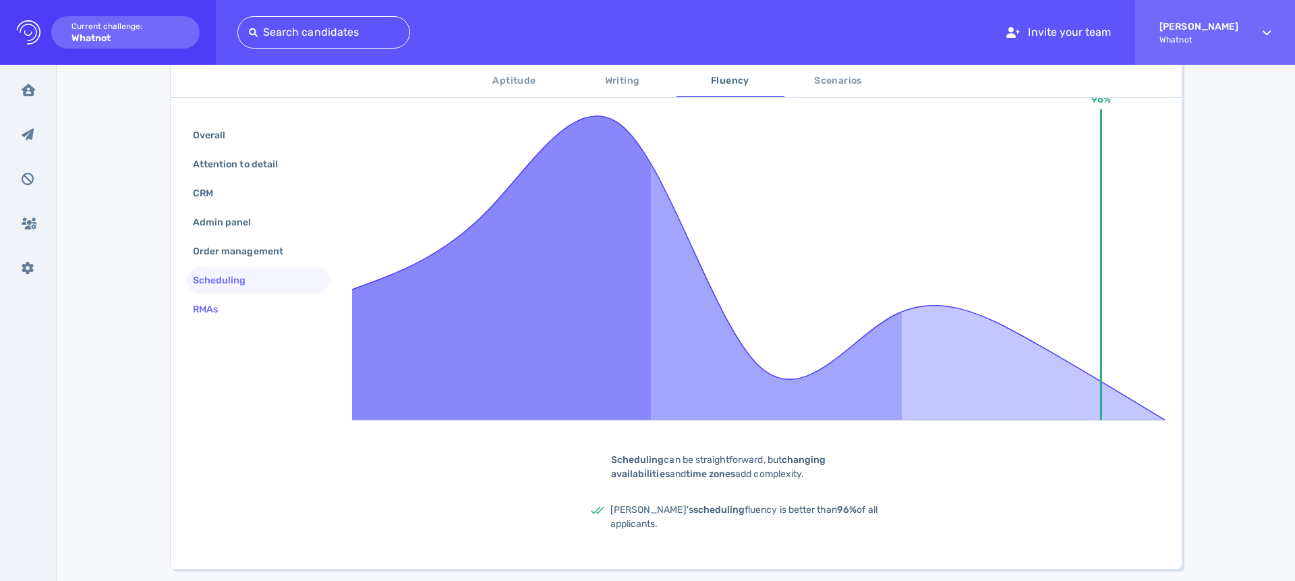
click at [213, 305] on div "RMAs" at bounding box center [212, 309] width 44 height 20
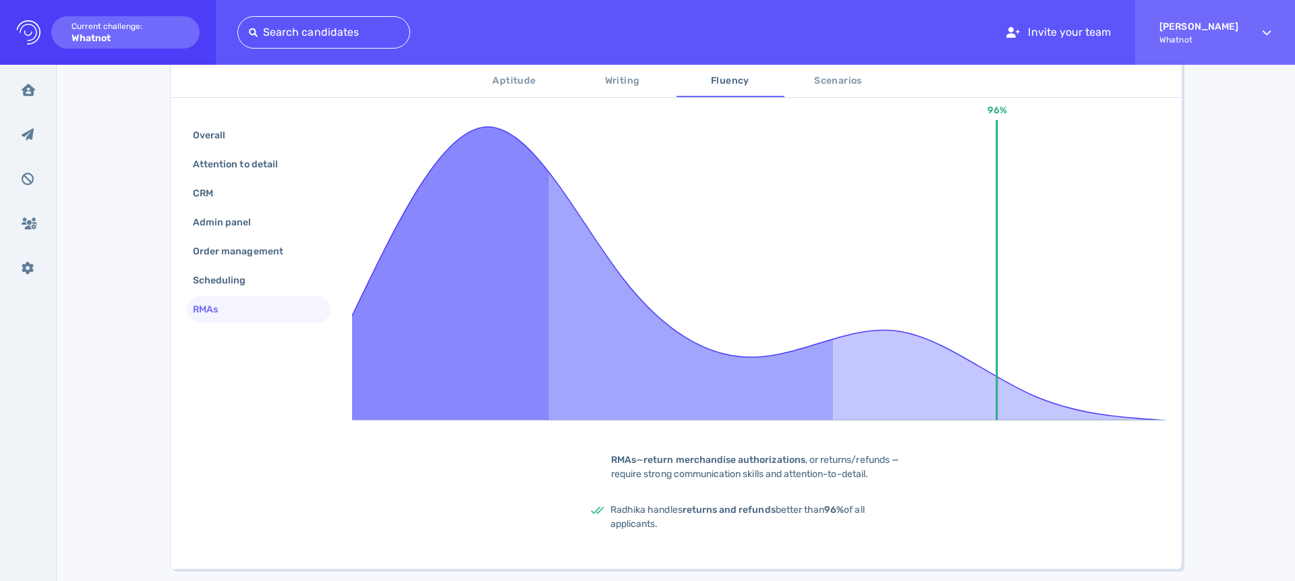
scroll to position [272, 0]
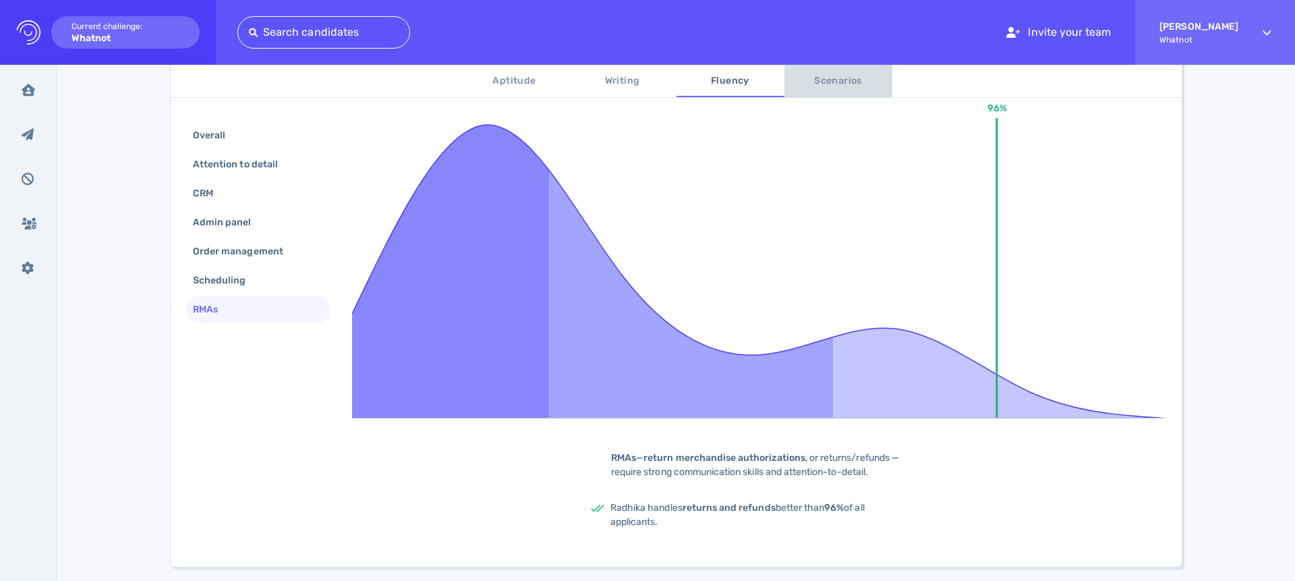
click at [856, 76] on span "Scenarios" at bounding box center [838, 81] width 92 height 17
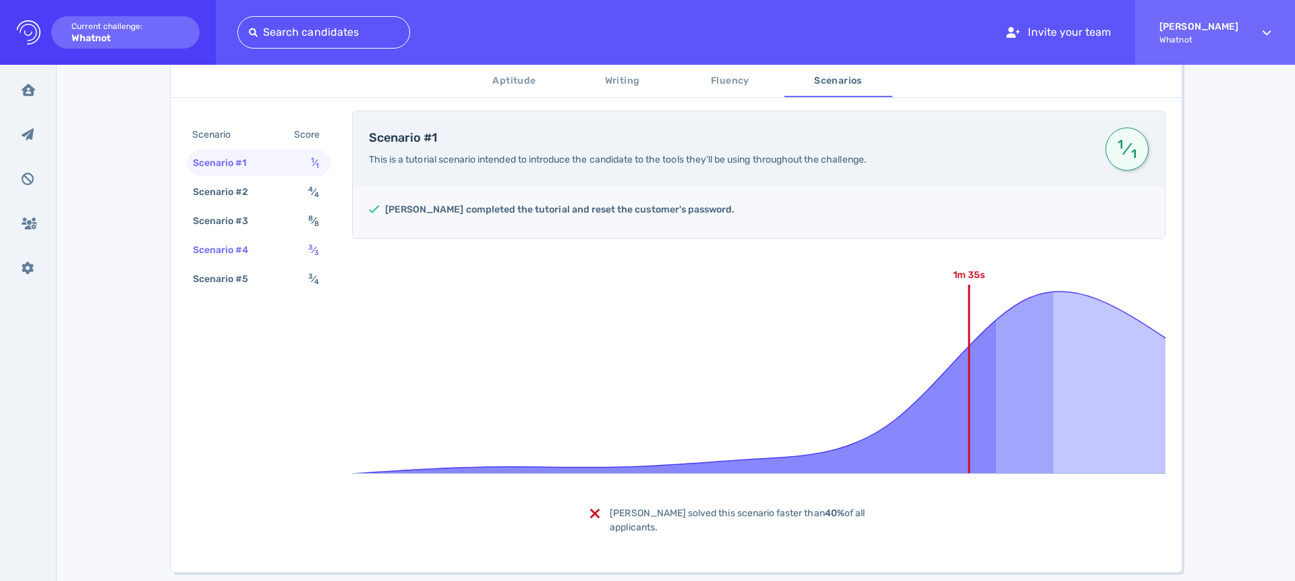
scroll to position [239, 0]
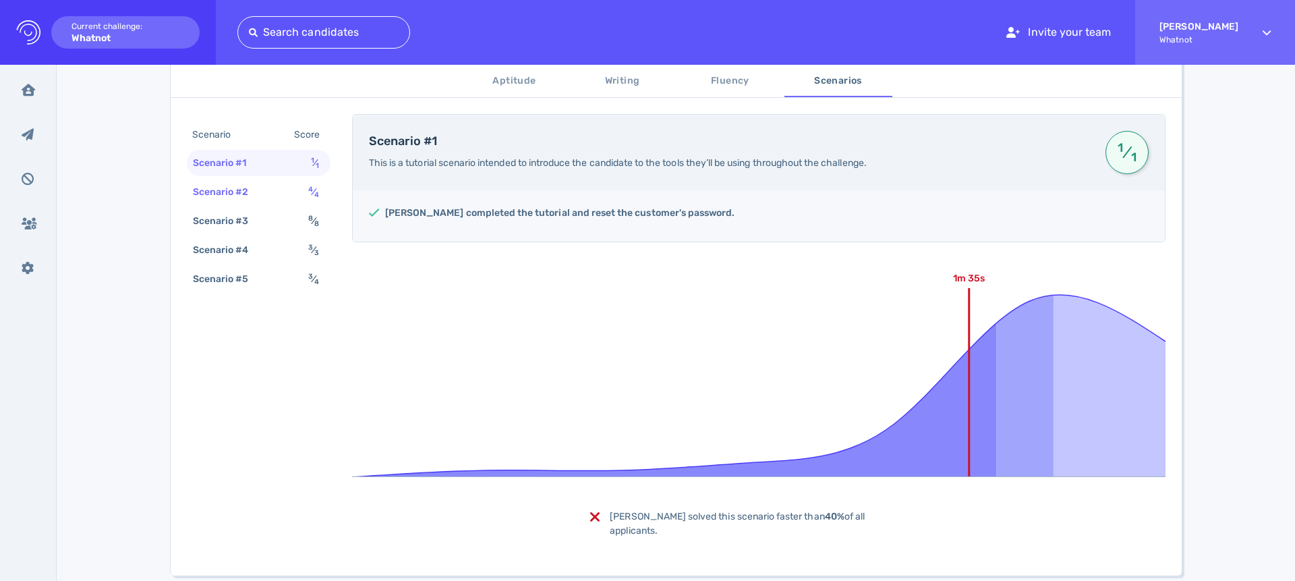
click at [260, 191] on div "Scenario #2 4 ⁄ 4" at bounding box center [259, 192] width 144 height 26
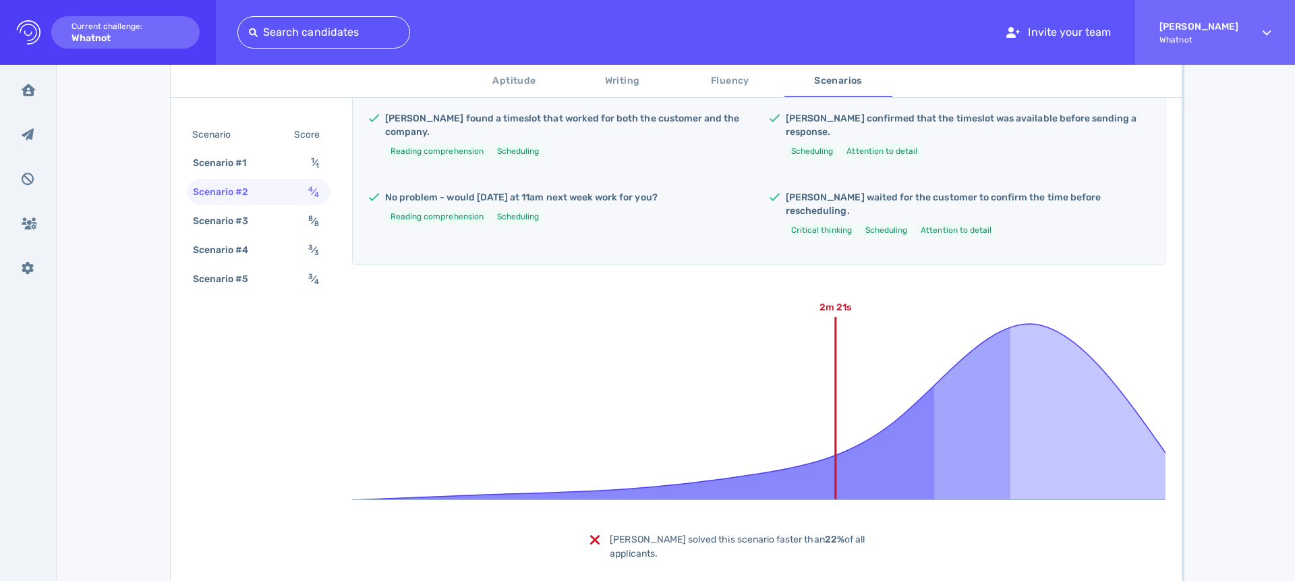
scroll to position [334, 0]
click at [264, 210] on div "Scenario #3 8 ⁄ 8" at bounding box center [259, 221] width 144 height 26
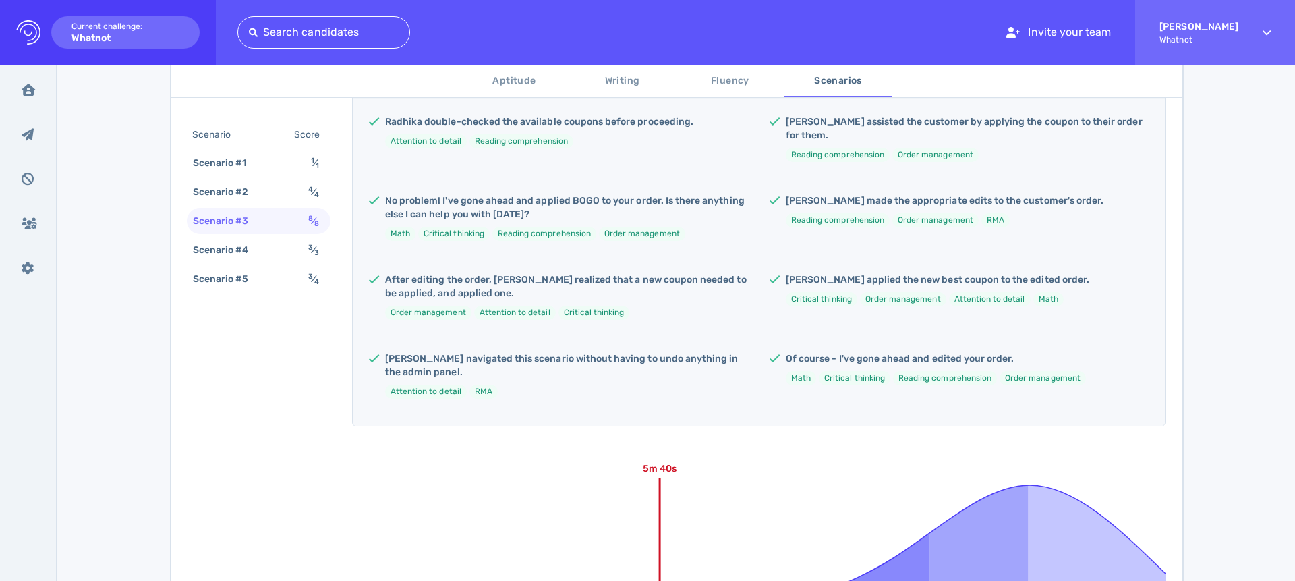
scroll to position [234, 0]
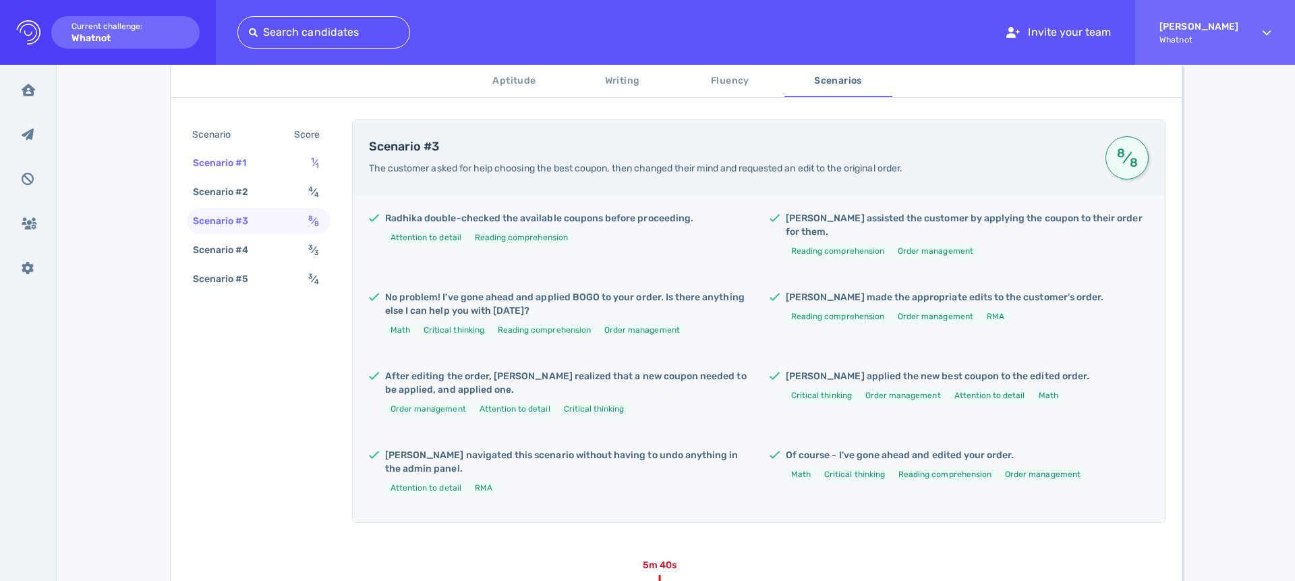
click at [268, 165] on div "Scenario #1 1 ⁄ 1" at bounding box center [259, 163] width 144 height 26
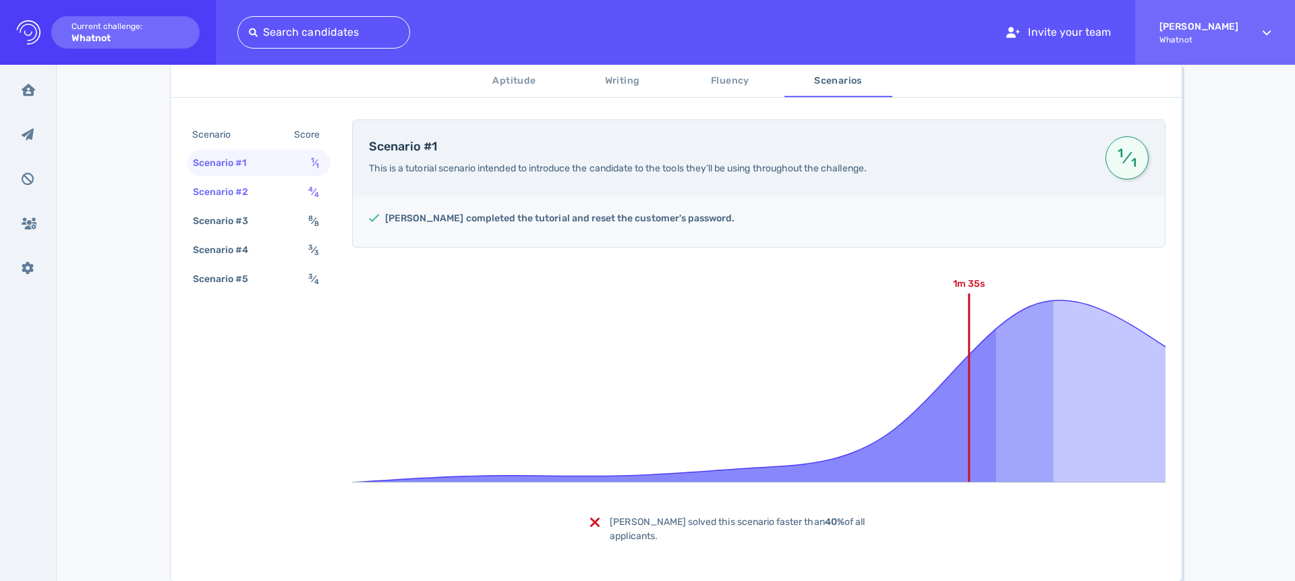
click at [270, 188] on div "Scenario #2 4 ⁄ 4" at bounding box center [259, 192] width 144 height 26
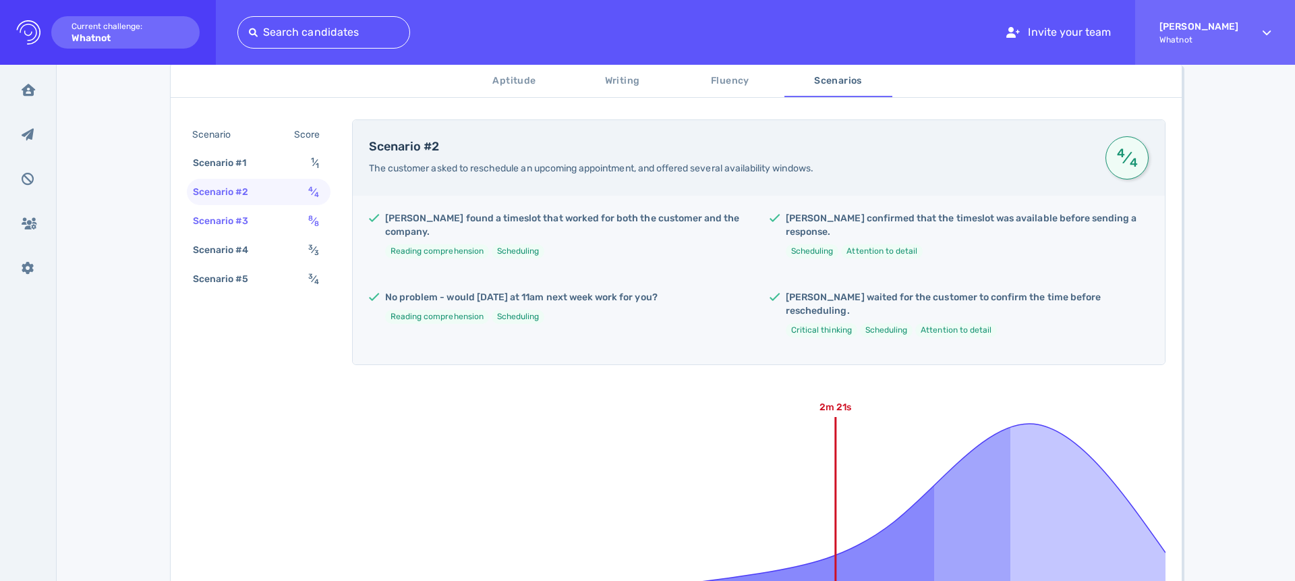
click at [274, 214] on div "Scenario #3 8 ⁄ 8" at bounding box center [259, 221] width 144 height 26
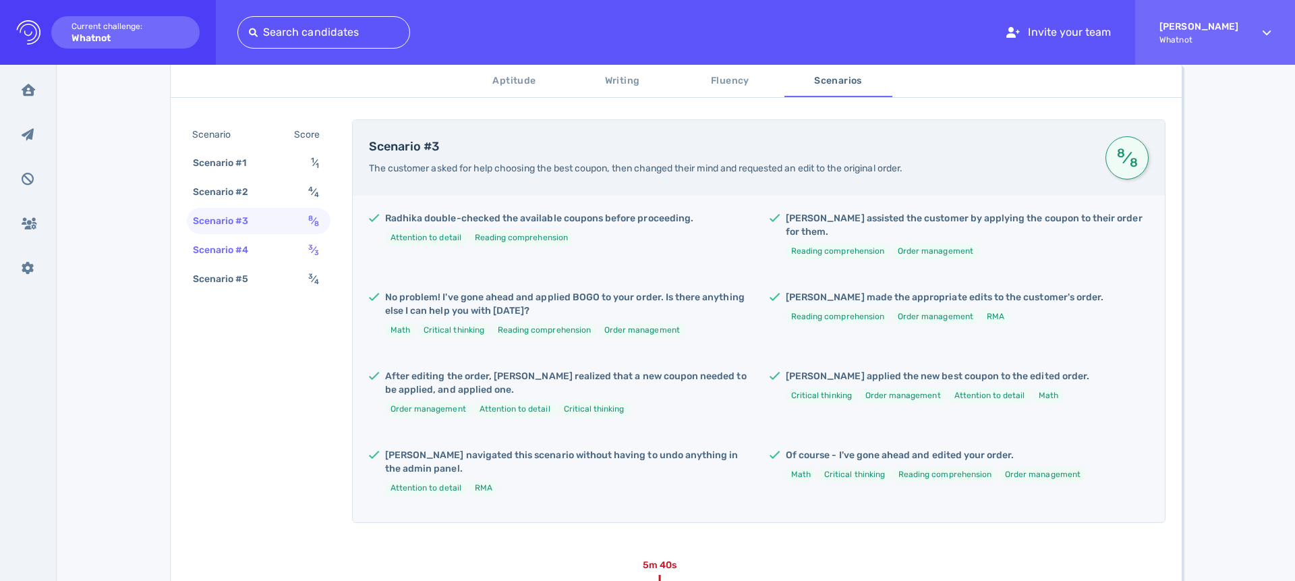
click at [274, 253] on div "Scenario #4 3 ⁄ 3" at bounding box center [259, 250] width 144 height 26
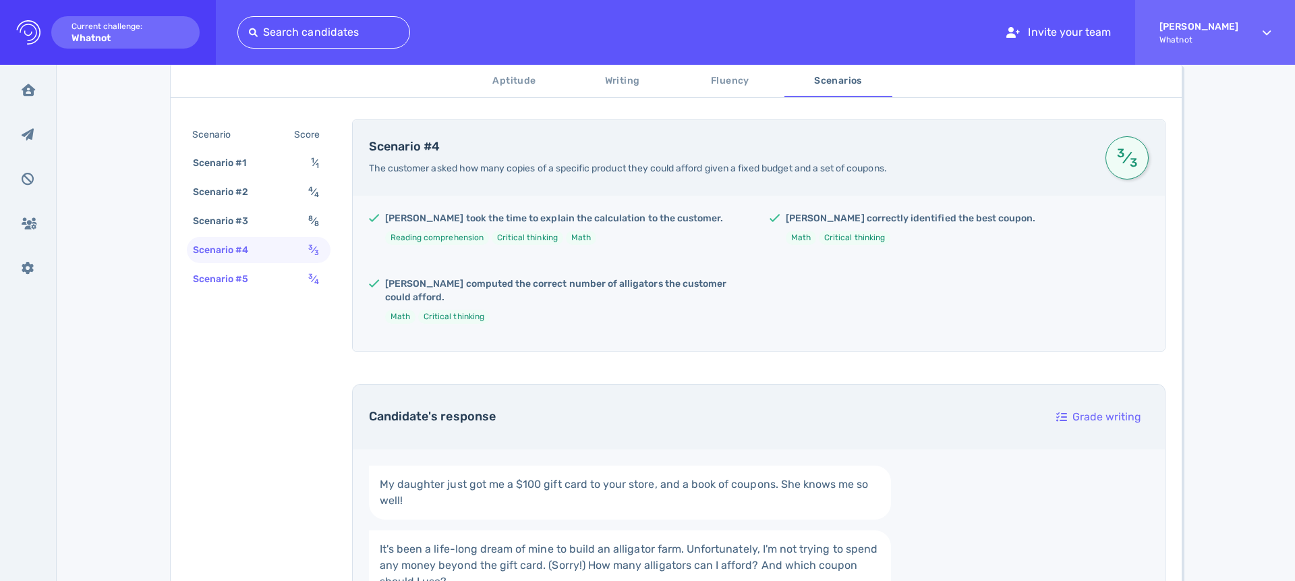
click at [284, 276] on div "Scenario #5 3 ⁄ 4" at bounding box center [259, 279] width 144 height 26
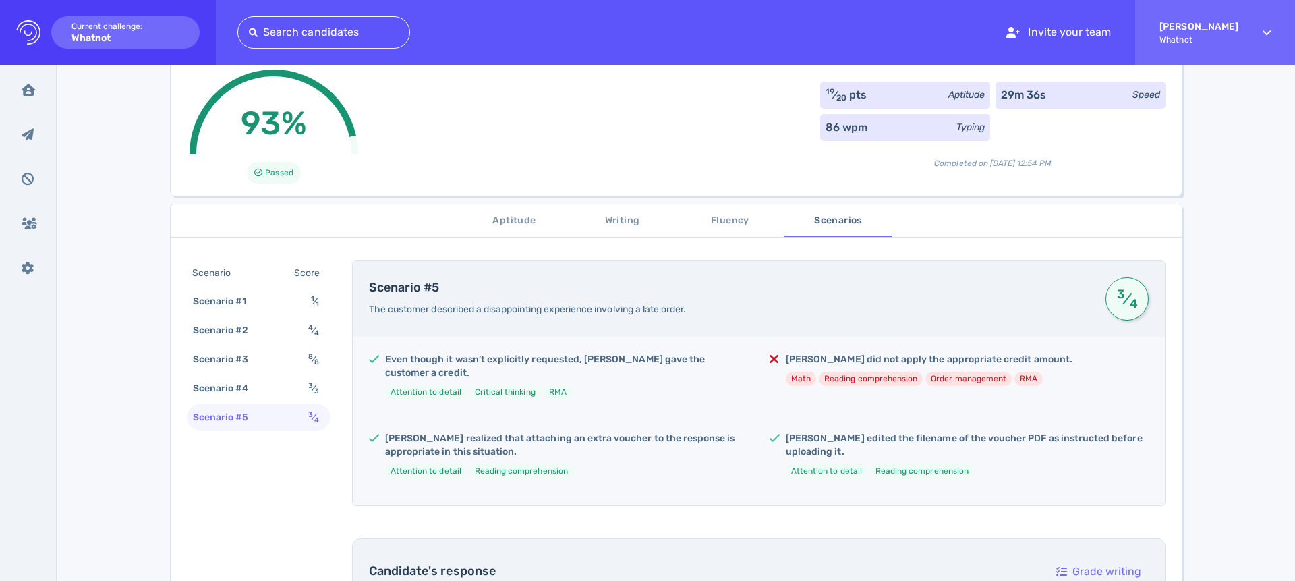
scroll to position [0, 0]
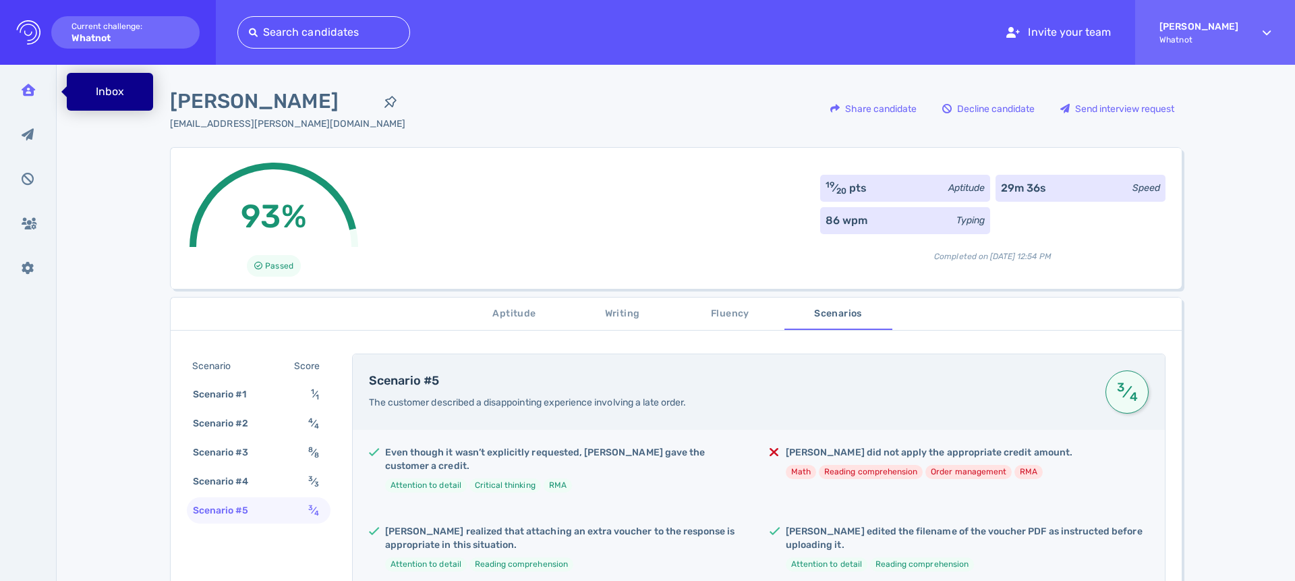
click at [32, 95] on icon at bounding box center [28, 90] width 13 height 12
